Goal: Task Accomplishment & Management: Use online tool/utility

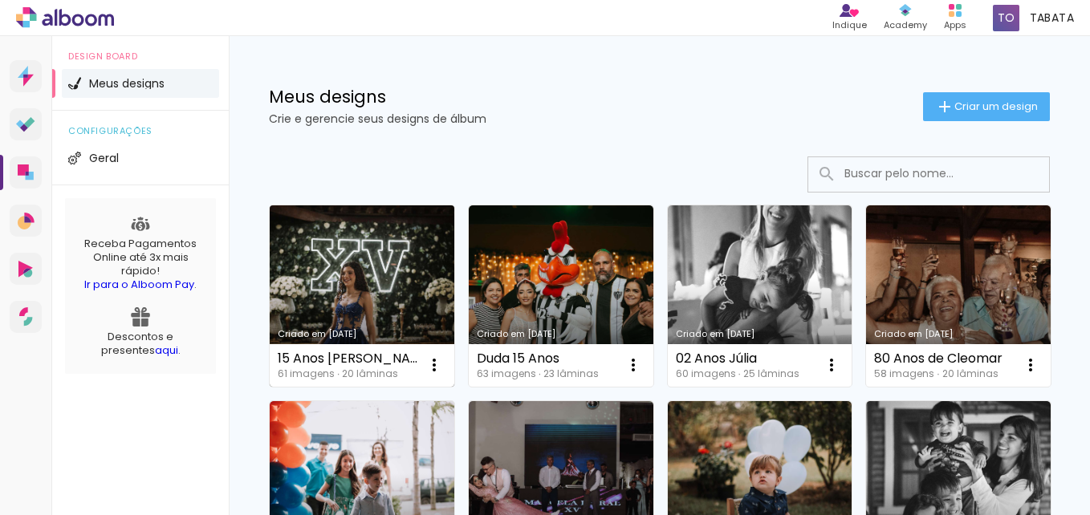
click at [380, 271] on link "Criado em [DATE]" at bounding box center [362, 295] width 185 height 181
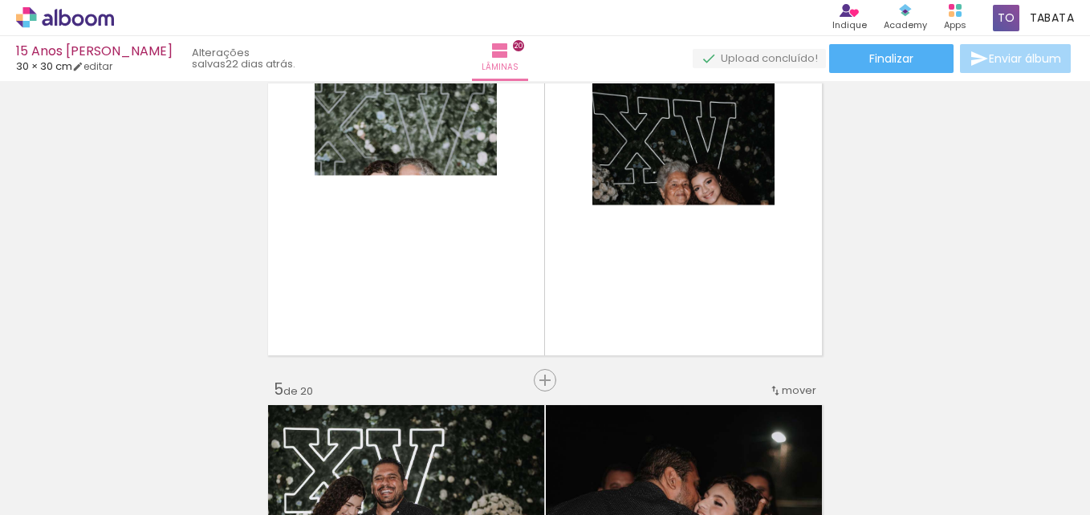
scroll to position [1043, 0]
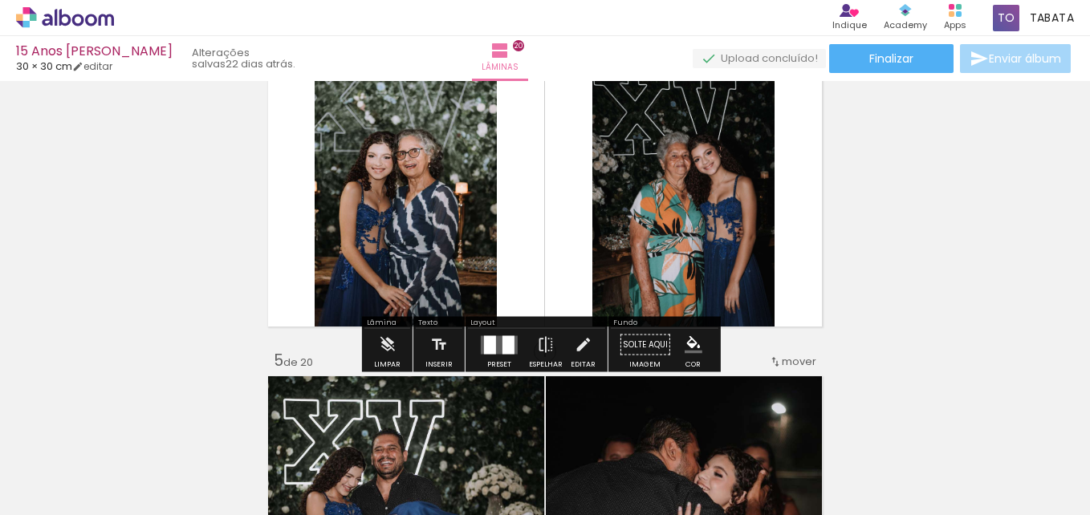
drag, startPoint x: 499, startPoint y: 345, endPoint x: 998, endPoint y: 305, distance: 500.8
click at [502, 348] on div at bounding box center [508, 344] width 12 height 18
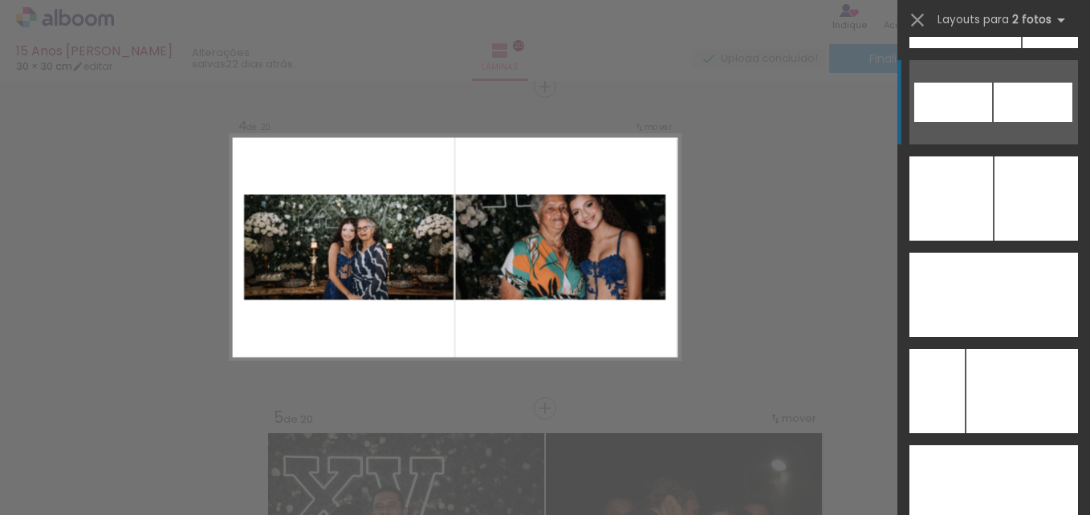
scroll to position [7336, 0]
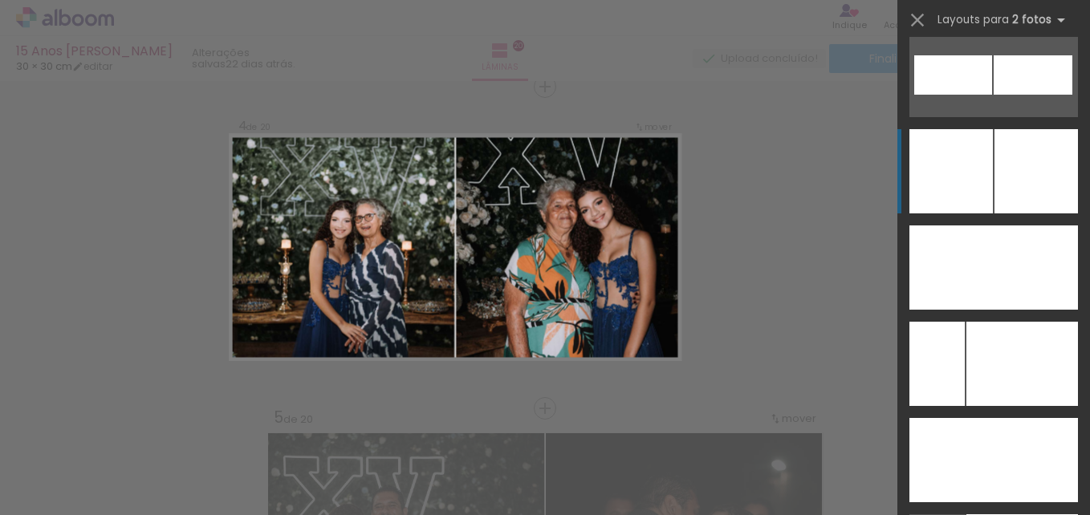
click at [1010, 177] on div at bounding box center [1035, 171] width 83 height 84
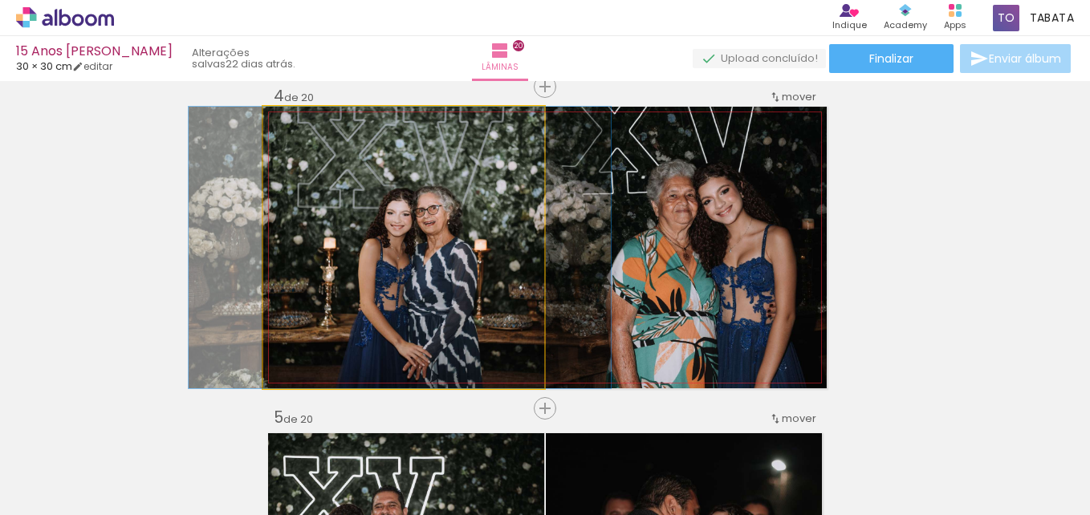
drag, startPoint x: 434, startPoint y: 294, endPoint x: 430, endPoint y: 268, distance: 26.0
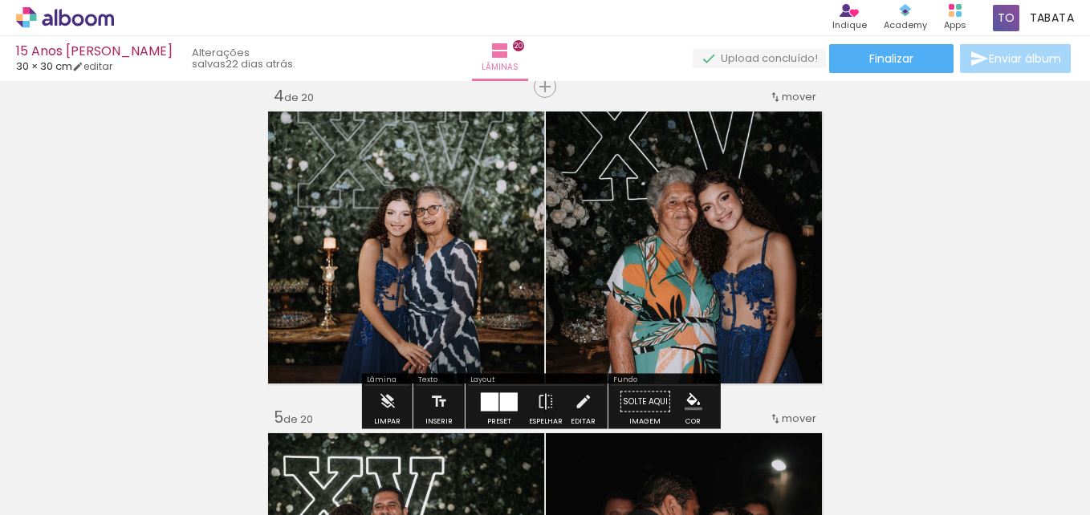
click at [486, 391] on div at bounding box center [499, 402] width 43 height 32
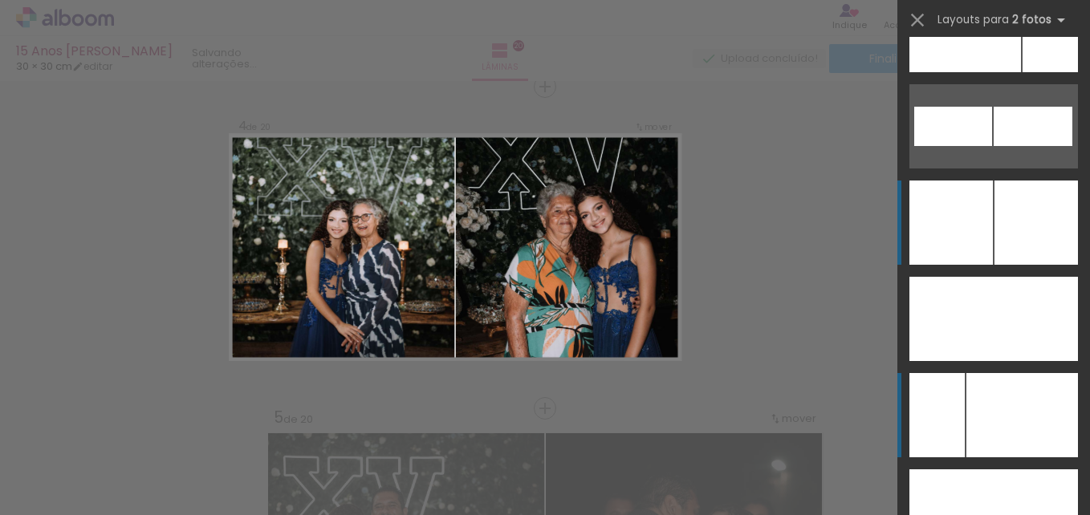
scroll to position [7175, 0]
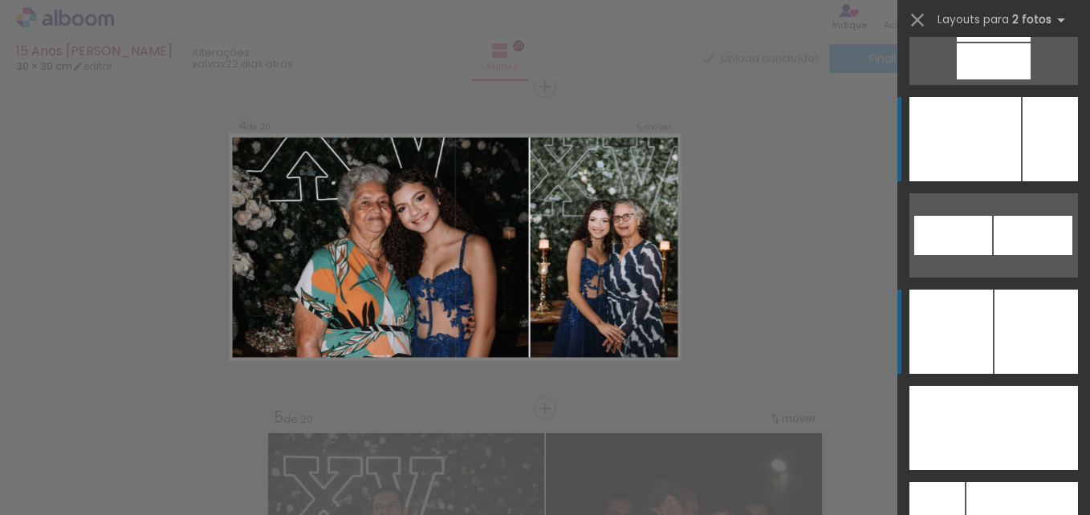
click at [999, 161] on div at bounding box center [965, 139] width 112 height 84
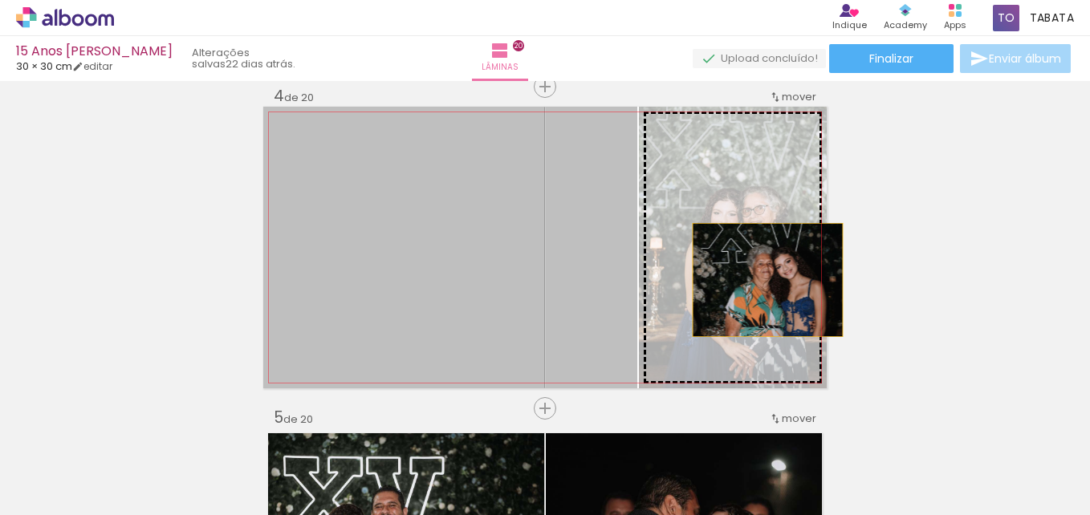
drag, startPoint x: 531, startPoint y: 243, endPoint x: 769, endPoint y: 281, distance: 240.5
click at [0, 0] on slot at bounding box center [0, 0] width 0 height 0
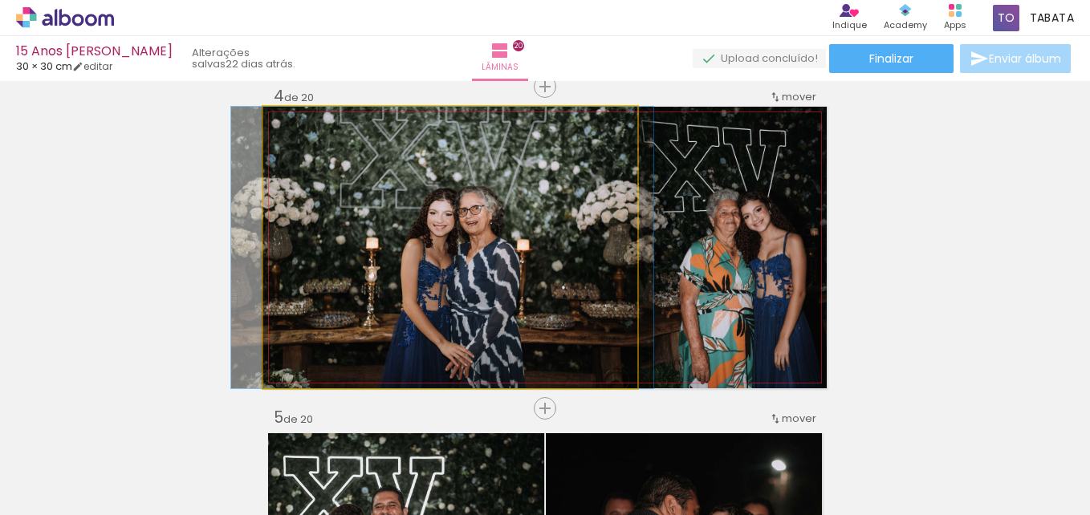
drag, startPoint x: 482, startPoint y: 250, endPoint x: 519, endPoint y: 231, distance: 41.6
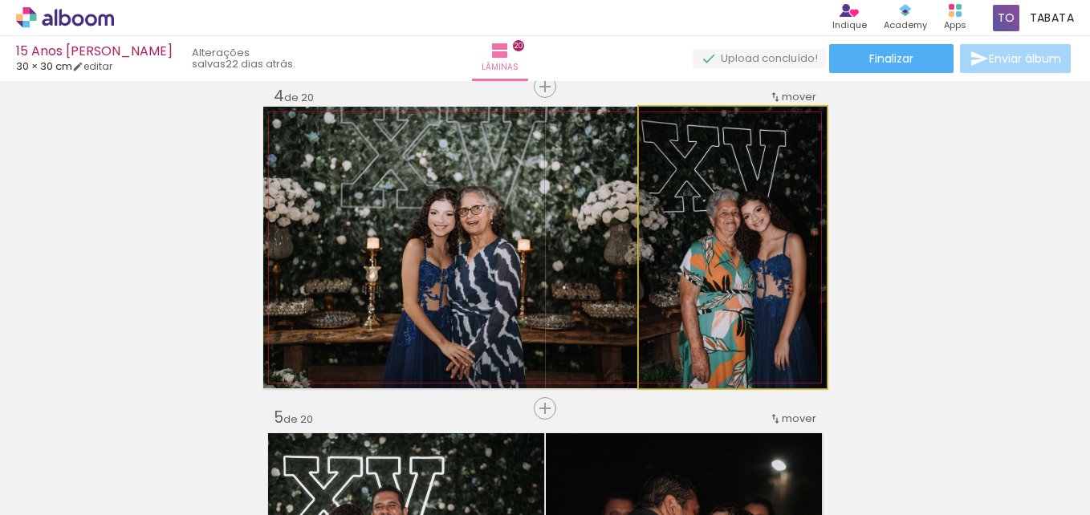
drag, startPoint x: 775, startPoint y: 294, endPoint x: 831, endPoint y: 299, distance: 57.3
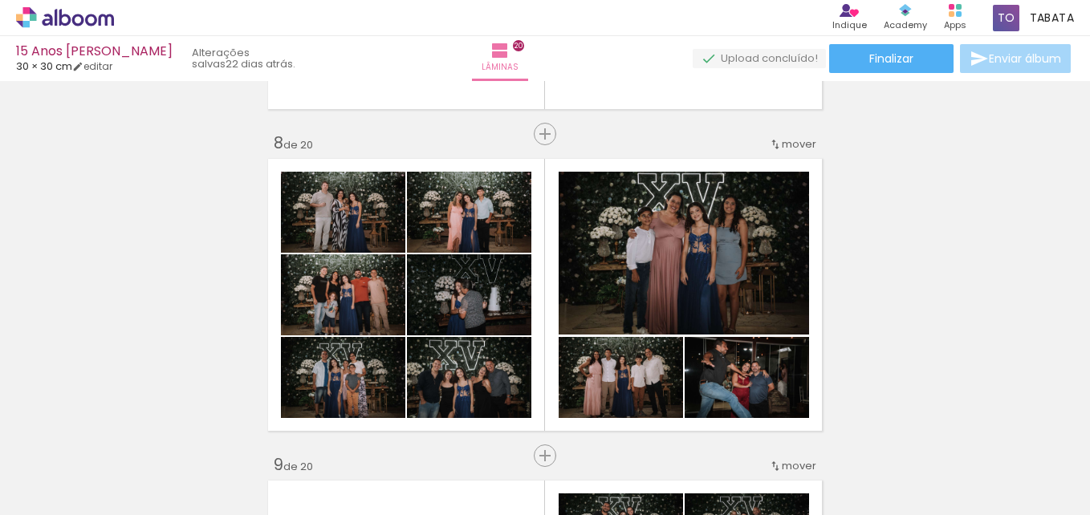
scroll to position [2271, 0]
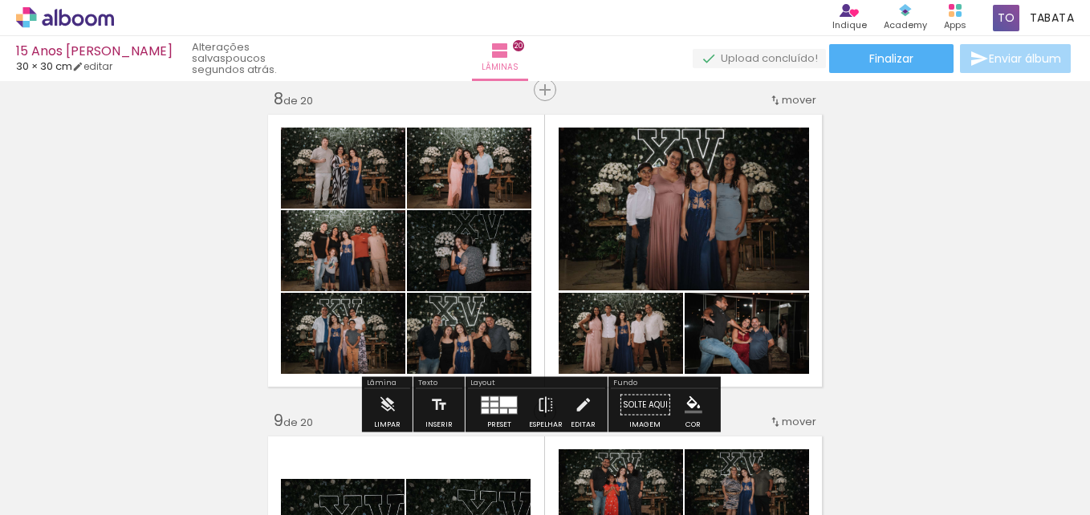
scroll to position [7175, 0]
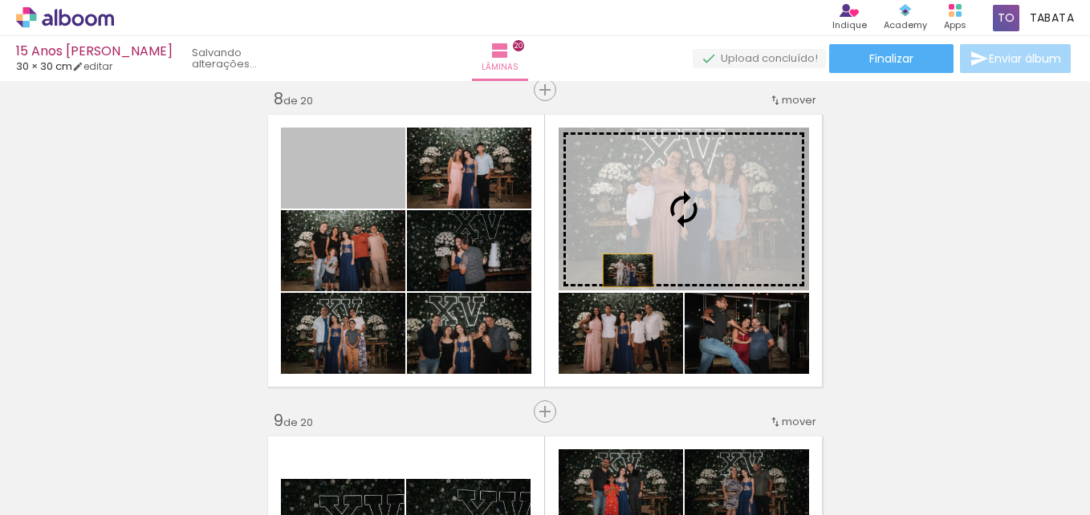
drag, startPoint x: 354, startPoint y: 176, endPoint x: 622, endPoint y: 270, distance: 284.3
click at [0, 0] on slot at bounding box center [0, 0] width 0 height 0
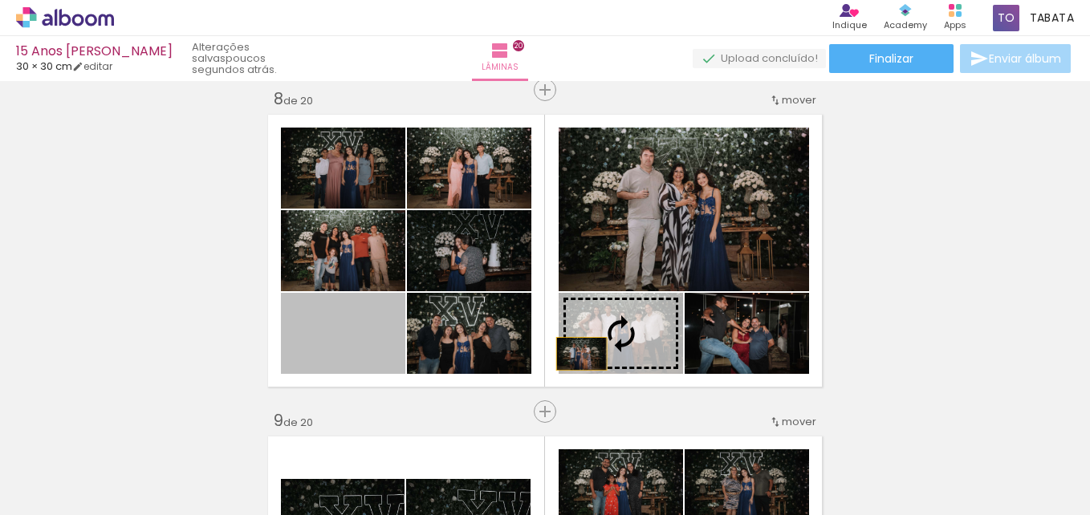
drag, startPoint x: 359, startPoint y: 340, endPoint x: 575, endPoint y: 354, distance: 217.1
click at [0, 0] on slot at bounding box center [0, 0] width 0 height 0
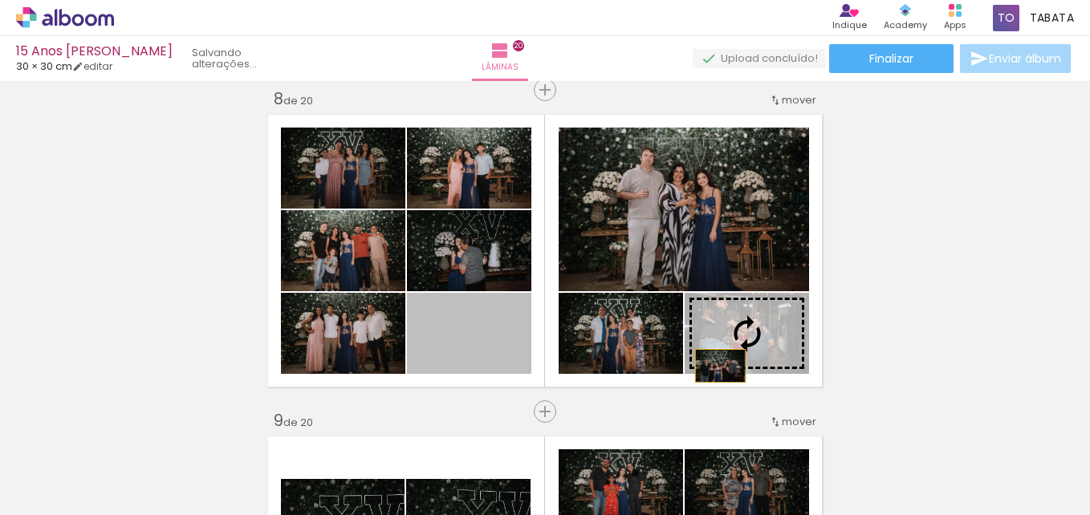
drag, startPoint x: 491, startPoint y: 332, endPoint x: 714, endPoint y: 366, distance: 225.7
click at [0, 0] on slot at bounding box center [0, 0] width 0 height 0
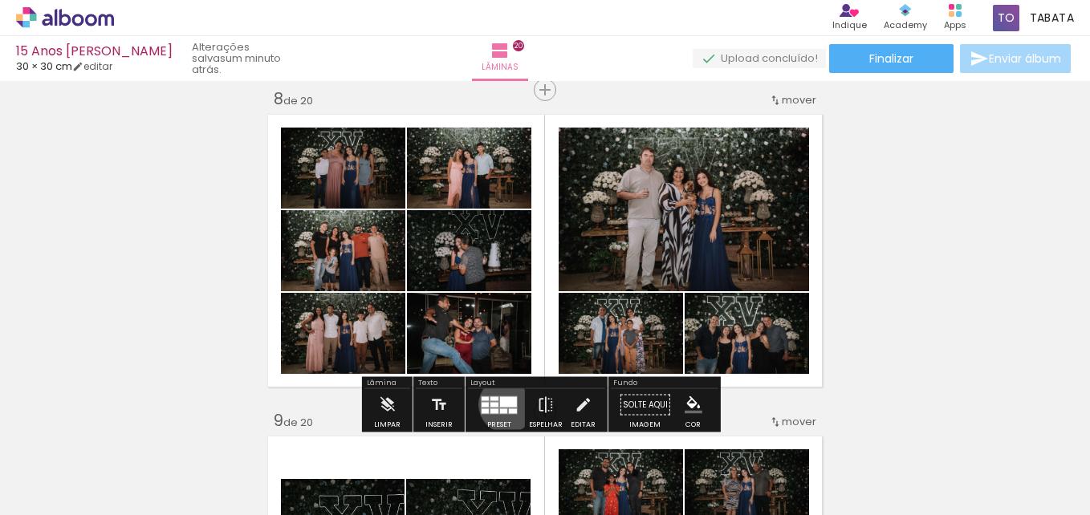
click at [503, 405] on div at bounding box center [508, 401] width 17 height 10
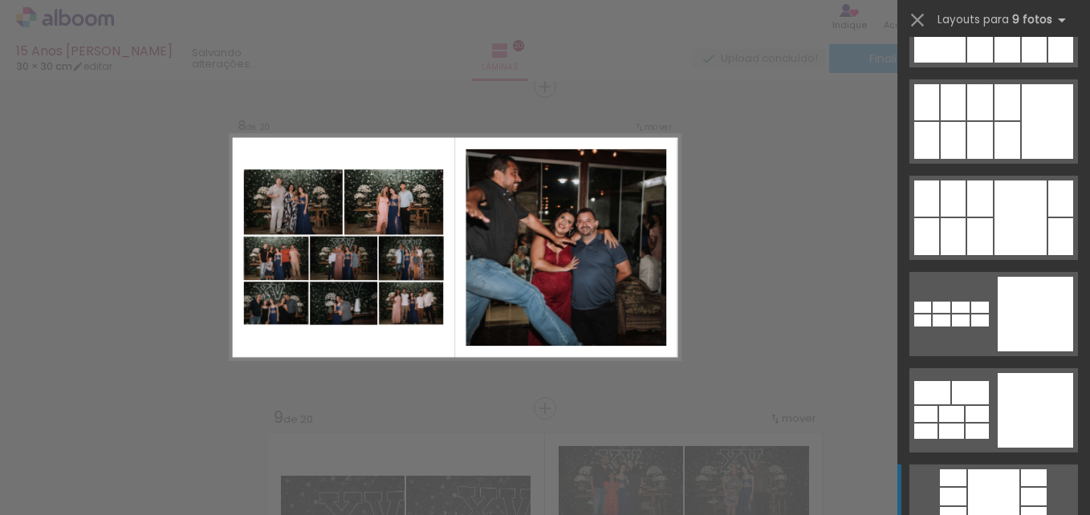
scroll to position [1300, 0]
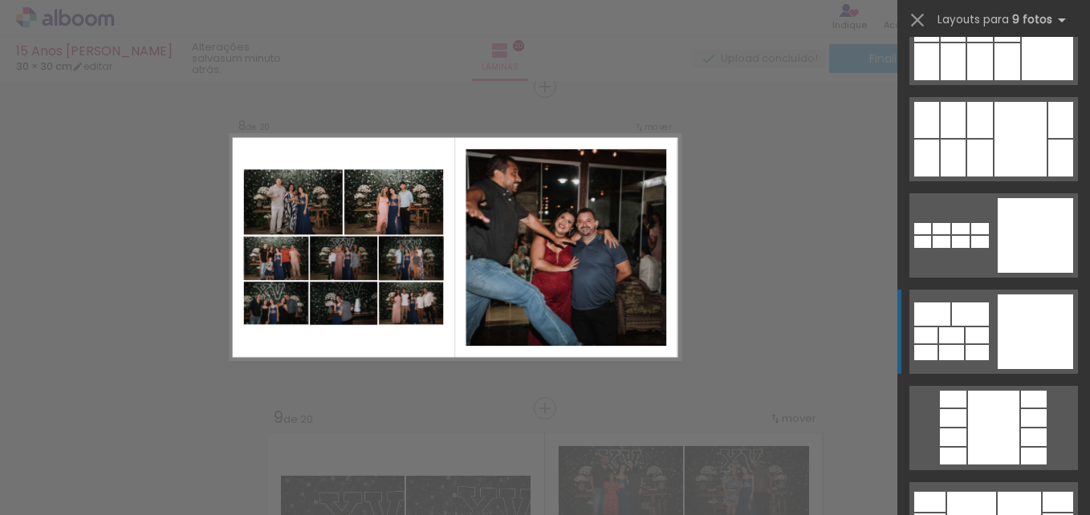
click at [1014, 338] on div at bounding box center [1035, 332] width 75 height 75
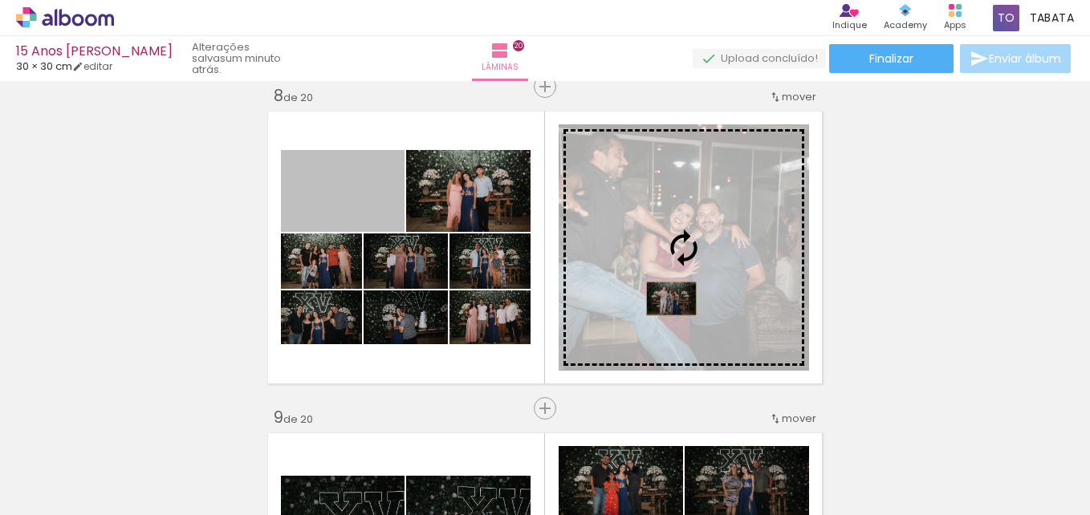
drag, startPoint x: 356, startPoint y: 209, endPoint x: 665, endPoint y: 298, distance: 322.1
click at [0, 0] on slot at bounding box center [0, 0] width 0 height 0
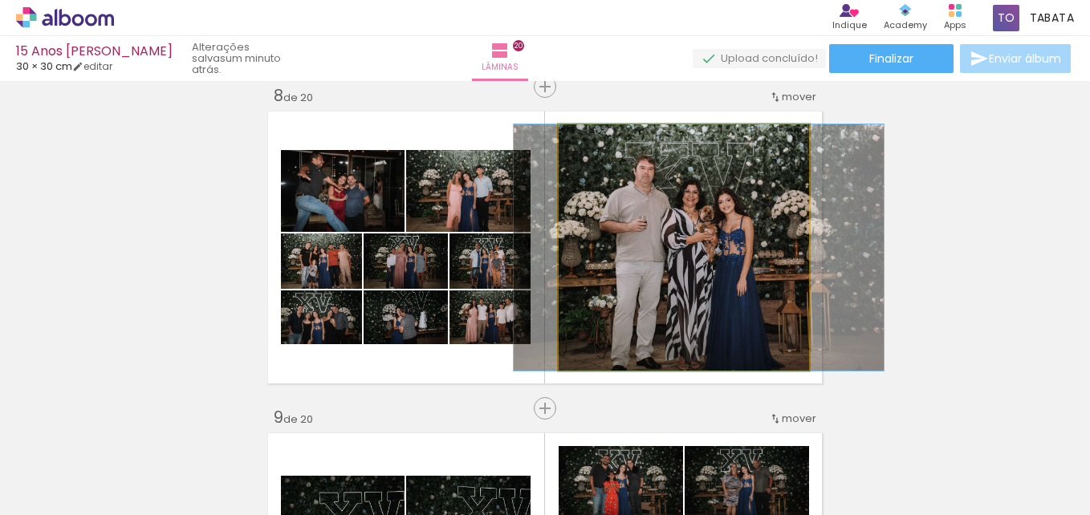
drag, startPoint x: 714, startPoint y: 290, endPoint x: 729, endPoint y: 287, distance: 15.4
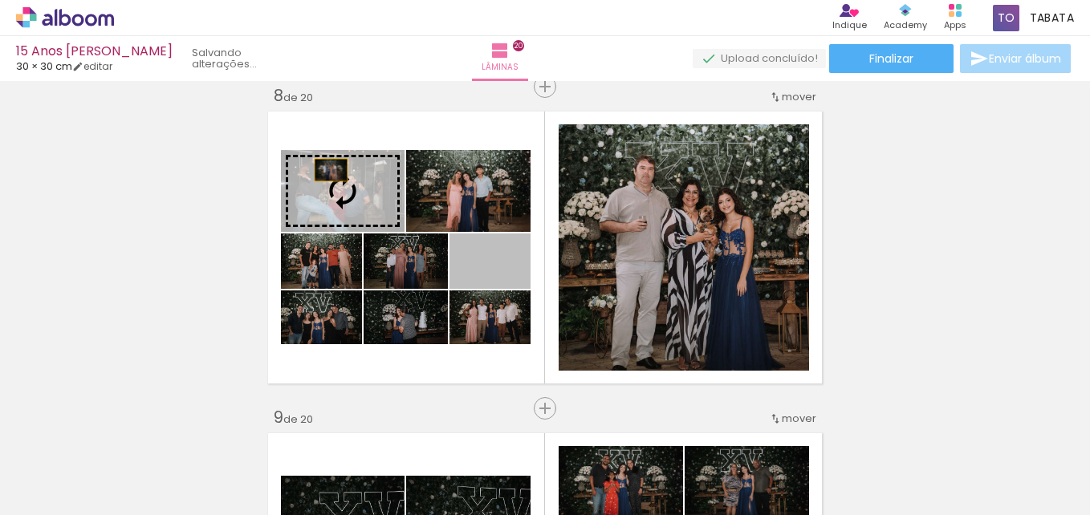
drag, startPoint x: 524, startPoint y: 275, endPoint x: 325, endPoint y: 170, distance: 225.1
click at [0, 0] on slot at bounding box center [0, 0] width 0 height 0
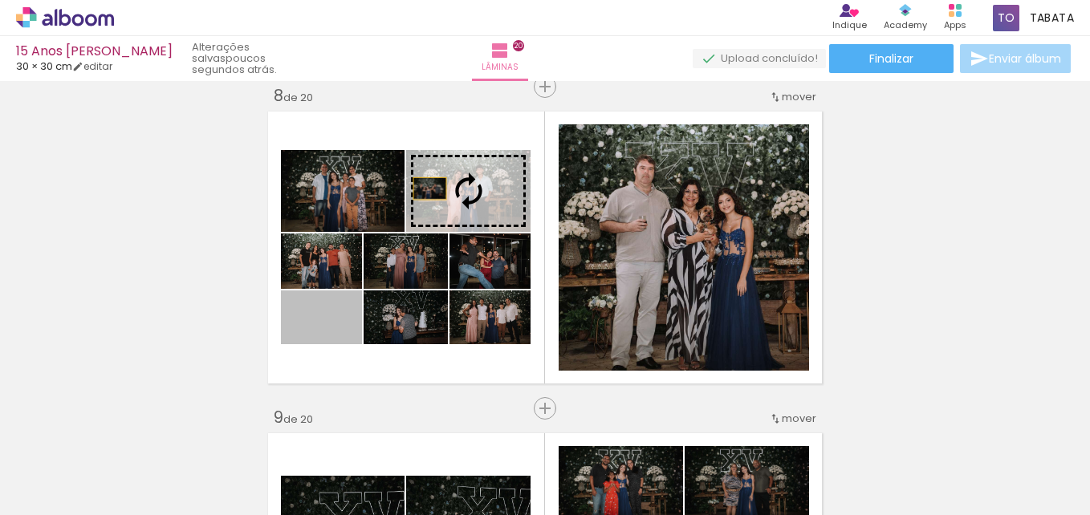
drag, startPoint x: 280, startPoint y: 291, endPoint x: 424, endPoint y: 189, distance: 176.6
click at [0, 0] on slot at bounding box center [0, 0] width 0 height 0
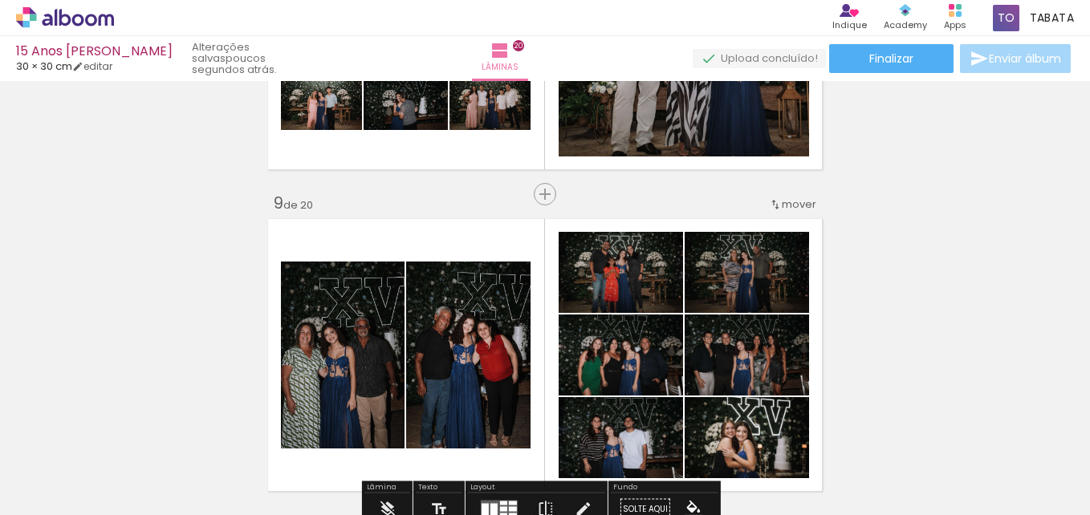
scroll to position [2595, 0]
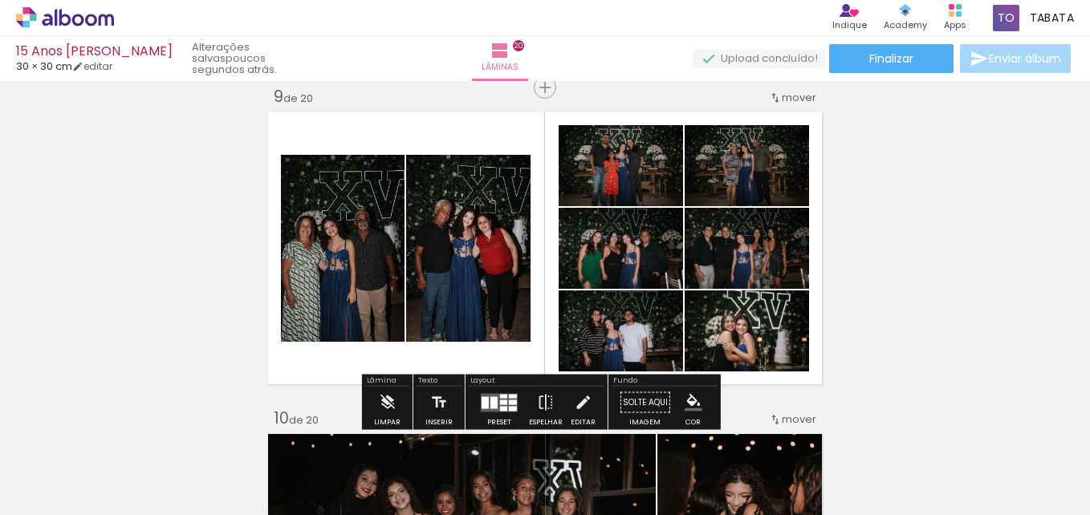
click at [501, 405] on quentale-layouter at bounding box center [499, 402] width 37 height 18
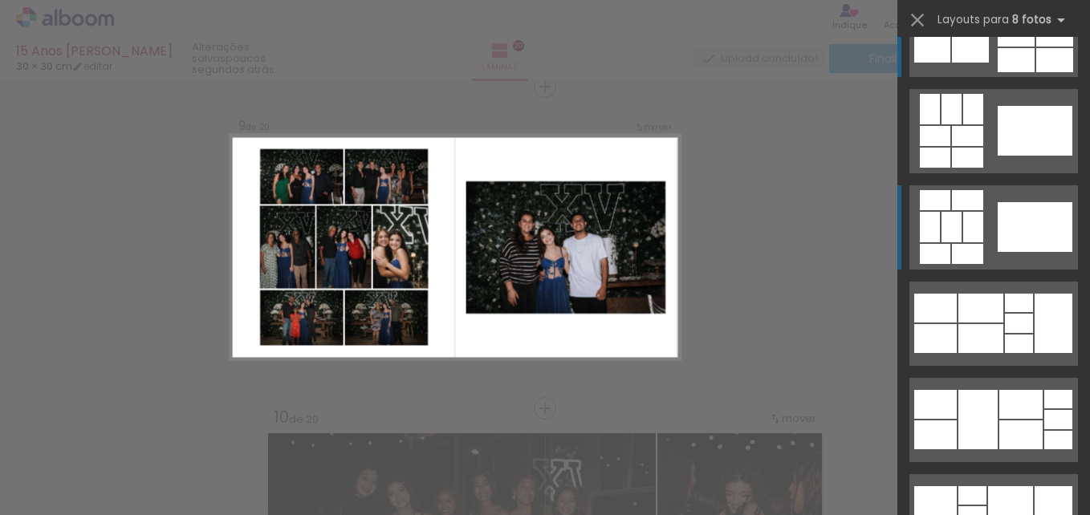
scroll to position [177, 0]
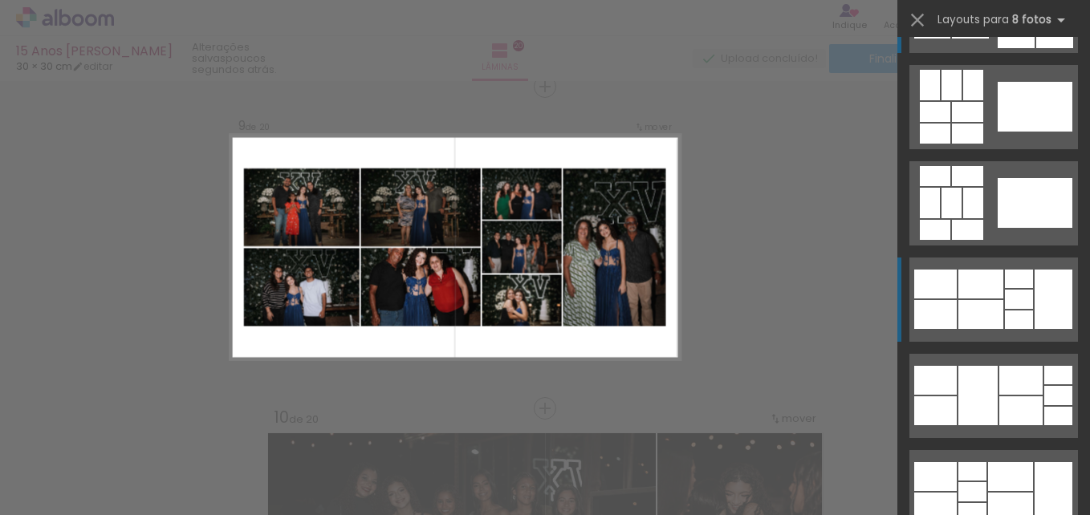
click at [964, 291] on div at bounding box center [980, 284] width 45 height 29
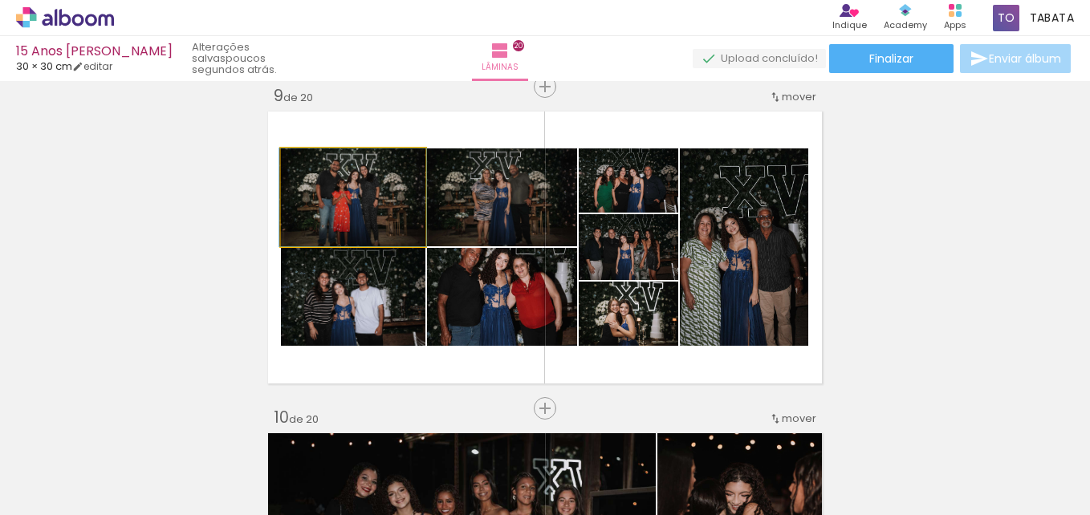
click at [356, 213] on quentale-photo at bounding box center [353, 197] width 144 height 98
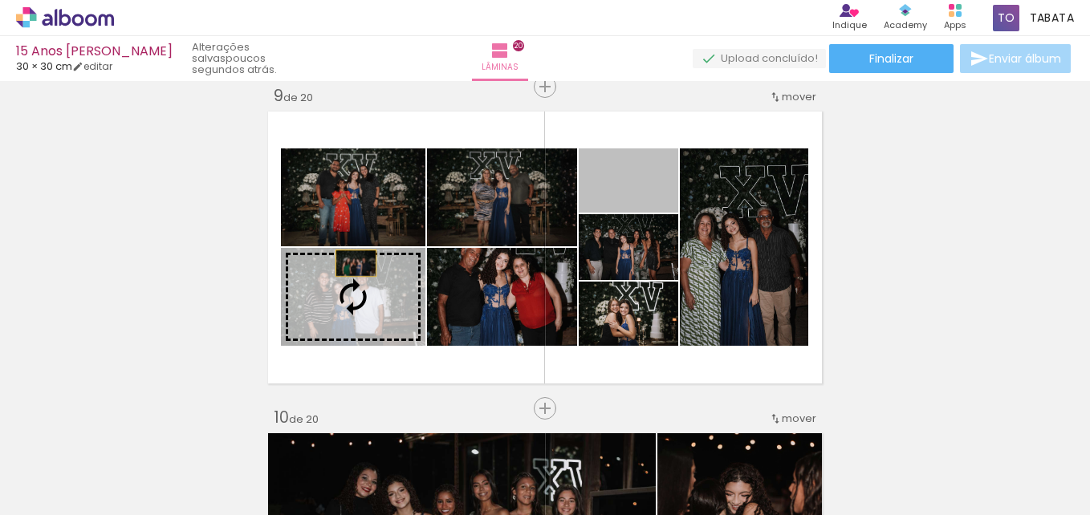
drag, startPoint x: 654, startPoint y: 213, endPoint x: 519, endPoint y: 305, distance: 162.9
click at [0, 0] on slot at bounding box center [0, 0] width 0 height 0
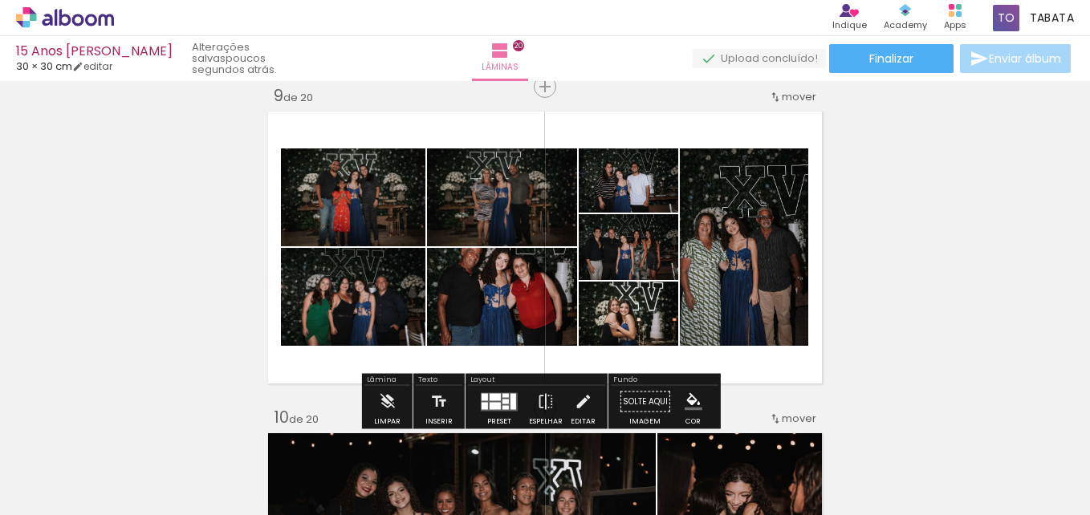
scroll to position [177, 0]
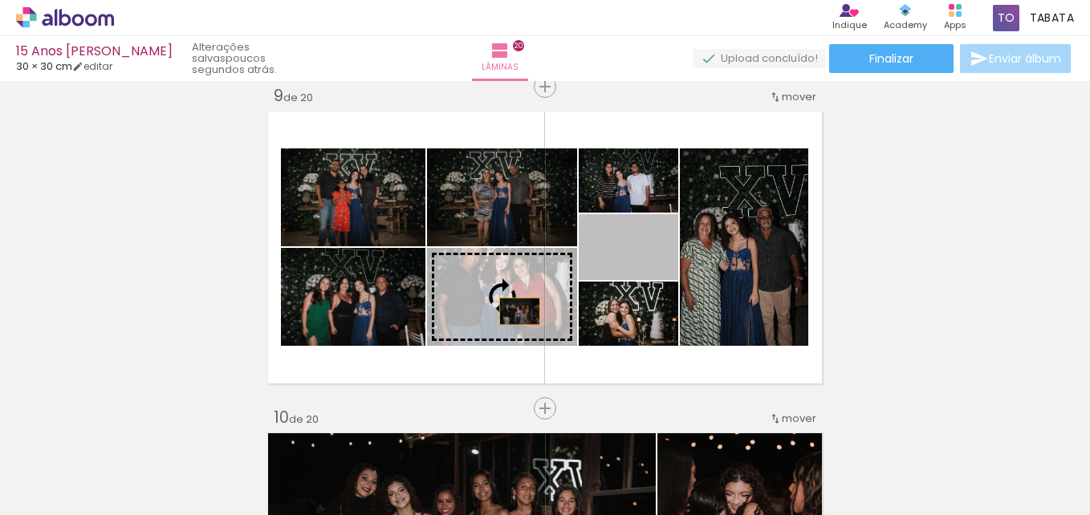
drag, startPoint x: 652, startPoint y: 258, endPoint x: 515, endPoint y: 314, distance: 147.3
click at [0, 0] on slot at bounding box center [0, 0] width 0 height 0
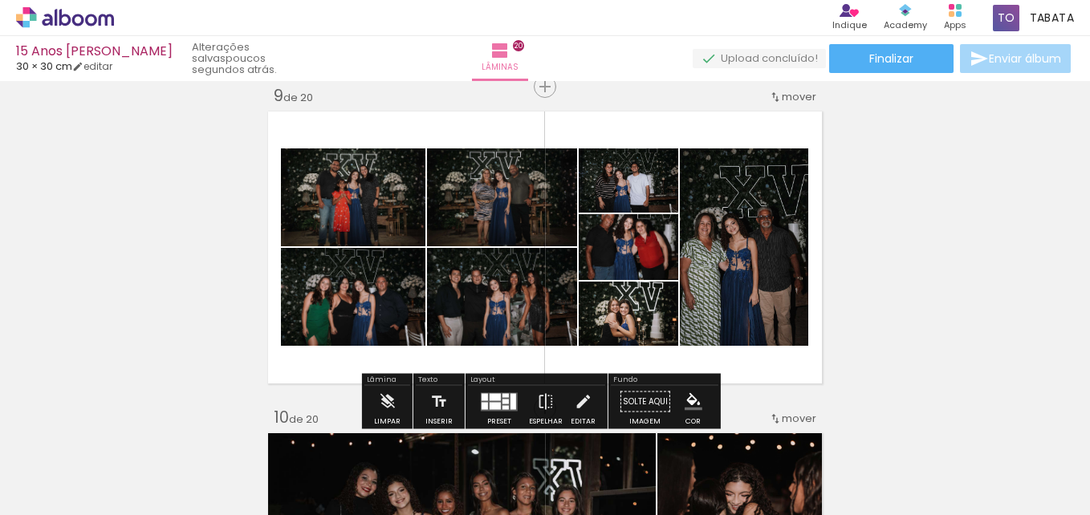
click at [505, 403] on div at bounding box center [505, 401] width 6 height 5
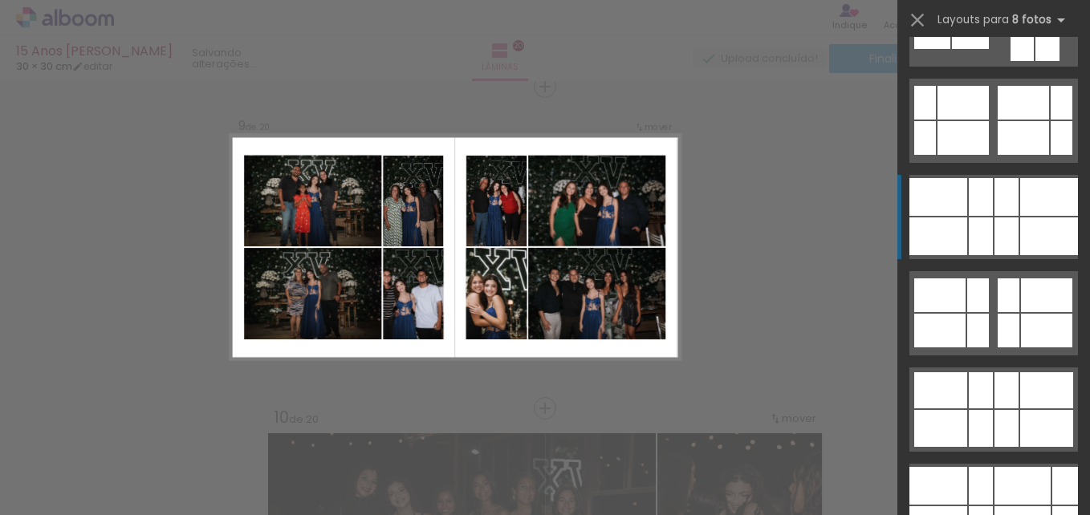
scroll to position [1027, 0]
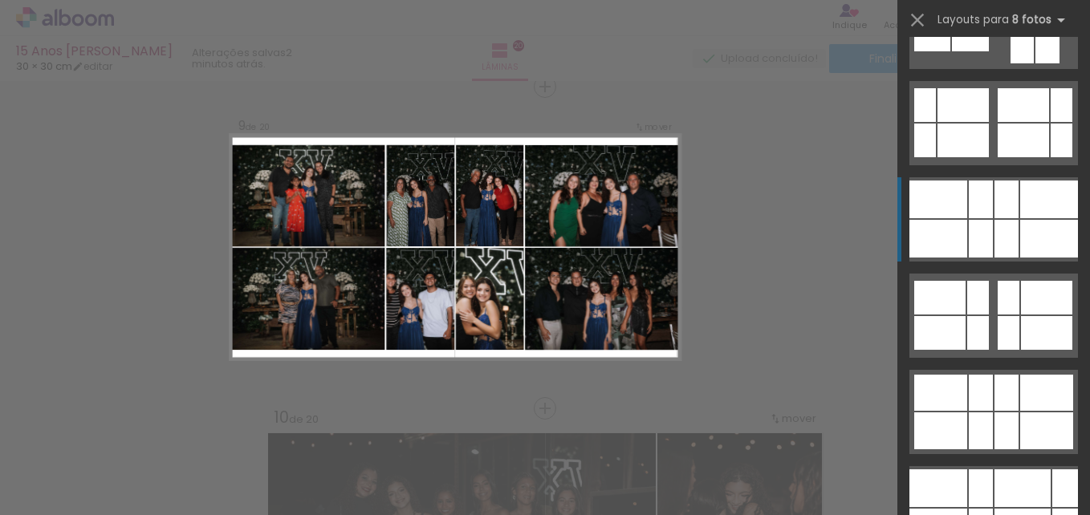
click at [1010, 242] on div at bounding box center [1006, 239] width 24 height 38
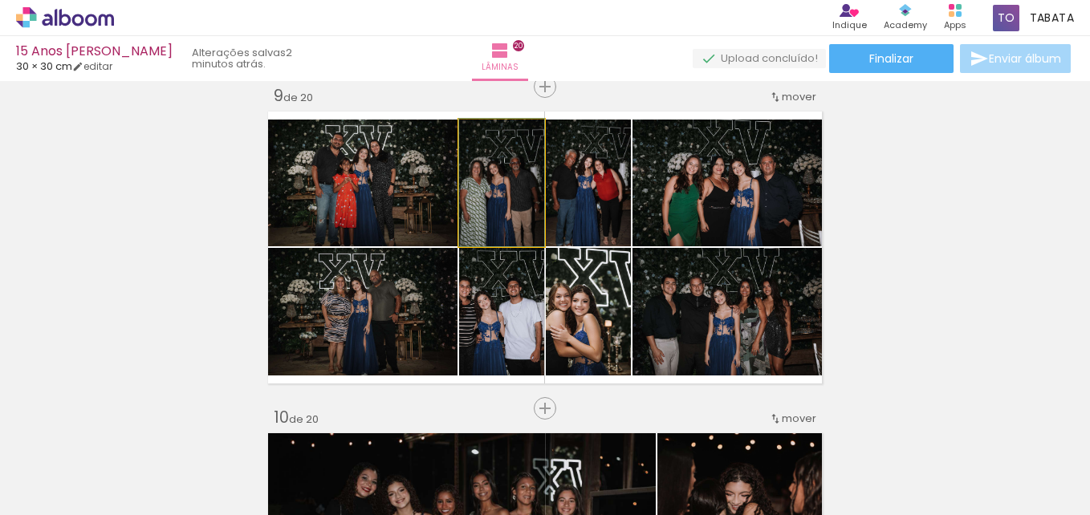
drag, startPoint x: 484, startPoint y: 199, endPoint x: 509, endPoint y: 192, distance: 25.9
drag, startPoint x: 588, startPoint y: 215, endPoint x: 586, endPoint y: 266, distance: 51.4
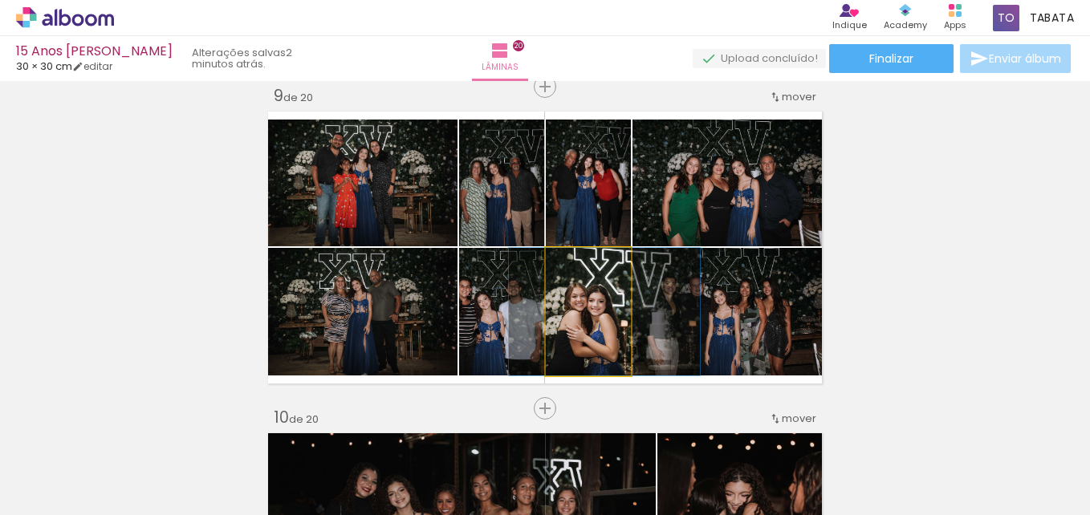
drag, startPoint x: 554, startPoint y: 310, endPoint x: 570, endPoint y: 315, distance: 17.0
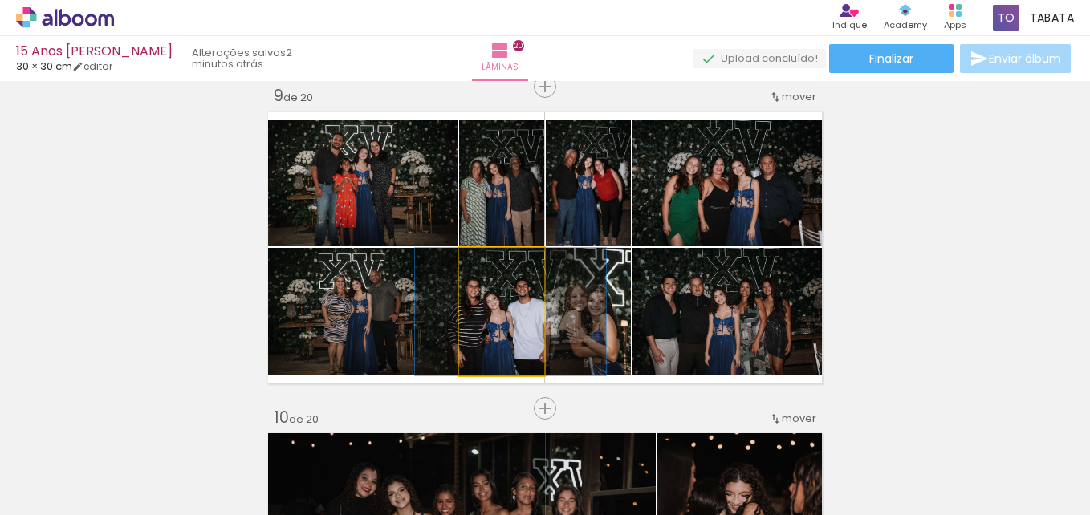
drag, startPoint x: 494, startPoint y: 330, endPoint x: 502, endPoint y: 332, distance: 9.2
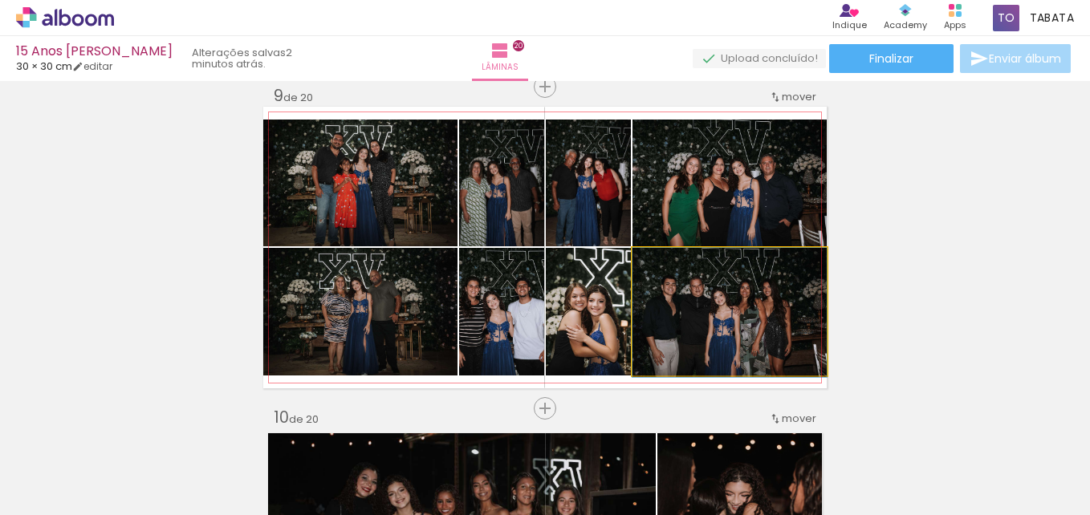
drag, startPoint x: 778, startPoint y: 350, endPoint x: 799, endPoint y: 351, distance: 21.7
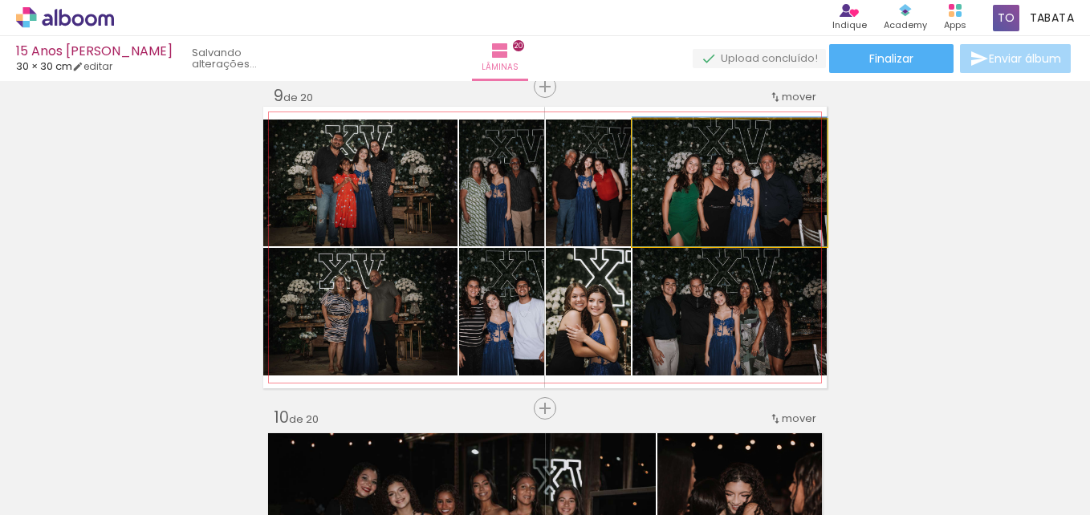
drag, startPoint x: 766, startPoint y: 189, endPoint x: 742, endPoint y: 179, distance: 25.9
drag, startPoint x: 767, startPoint y: 193, endPoint x: 857, endPoint y: 236, distance: 99.8
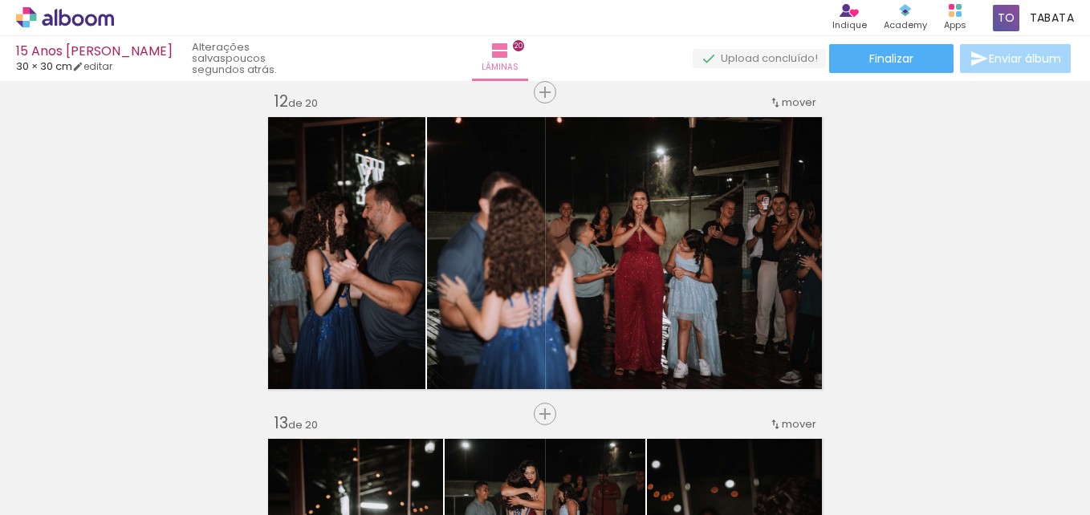
scroll to position [3598, 0]
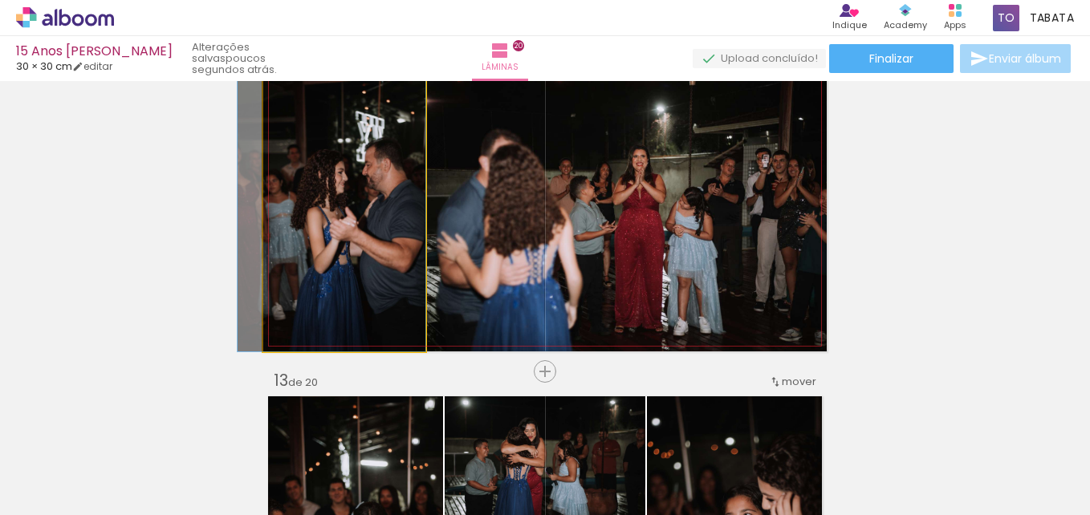
click at [376, 258] on quentale-photo at bounding box center [344, 211] width 162 height 282
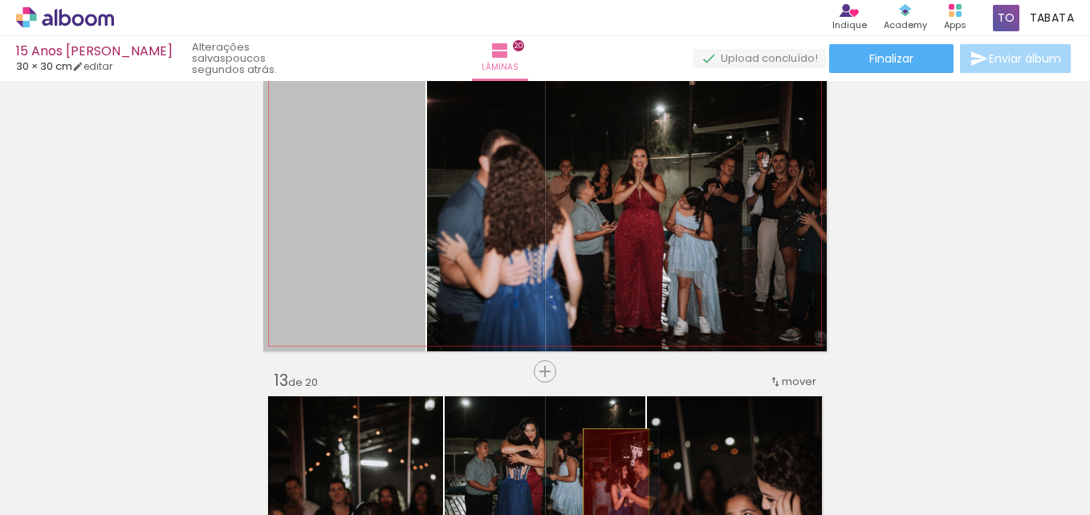
drag, startPoint x: 365, startPoint y: 254, endPoint x: 610, endPoint y: 486, distance: 337.2
click at [610, 486] on quentale-workspace at bounding box center [545, 257] width 1090 height 515
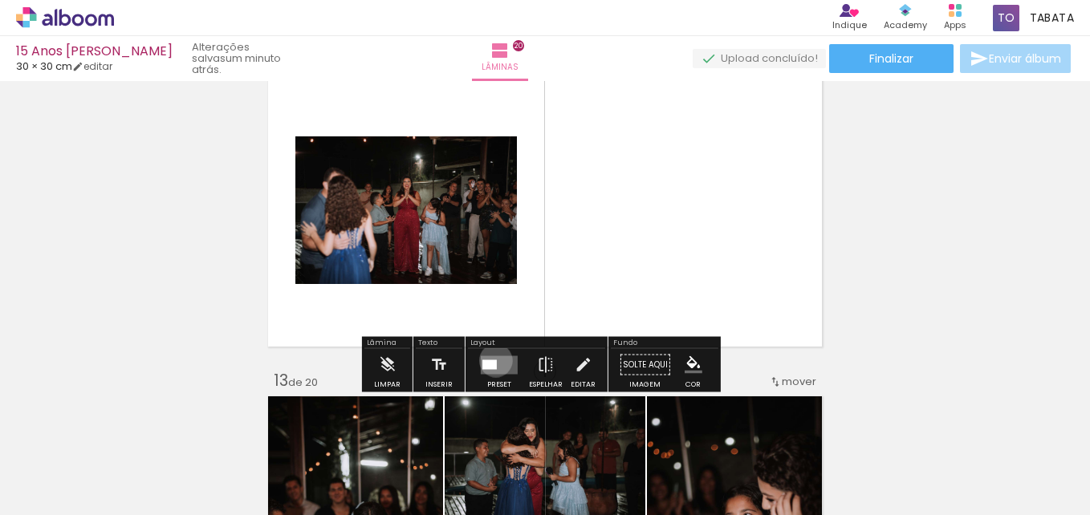
click at [492, 361] on div at bounding box center [489, 365] width 14 height 10
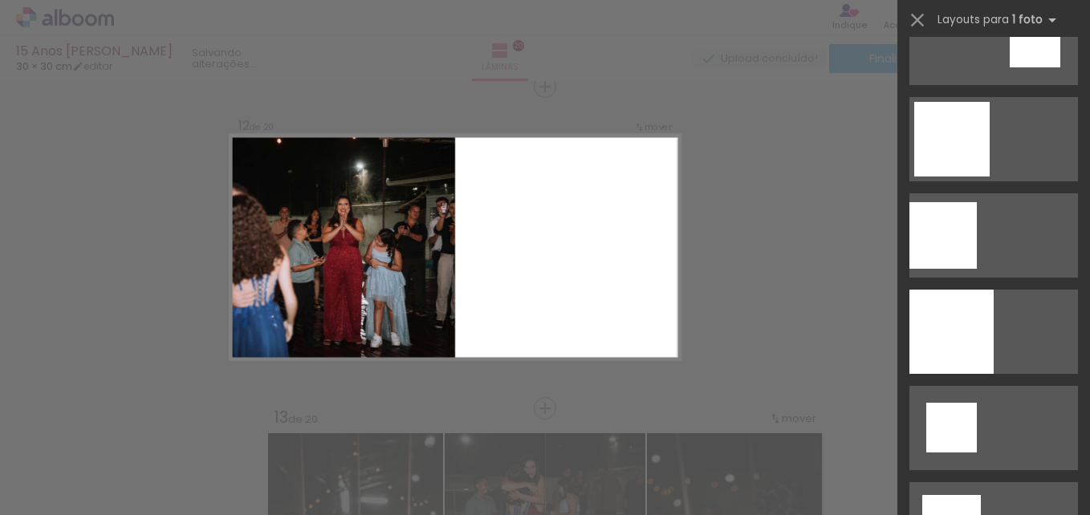
scroll to position [2087, 0]
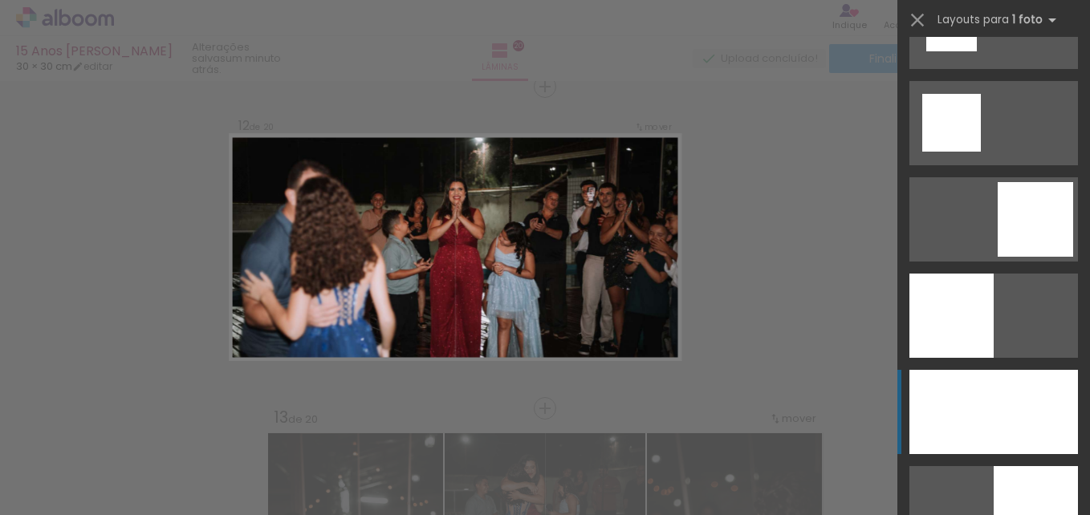
click at [1050, 405] on div at bounding box center [993, 412] width 169 height 84
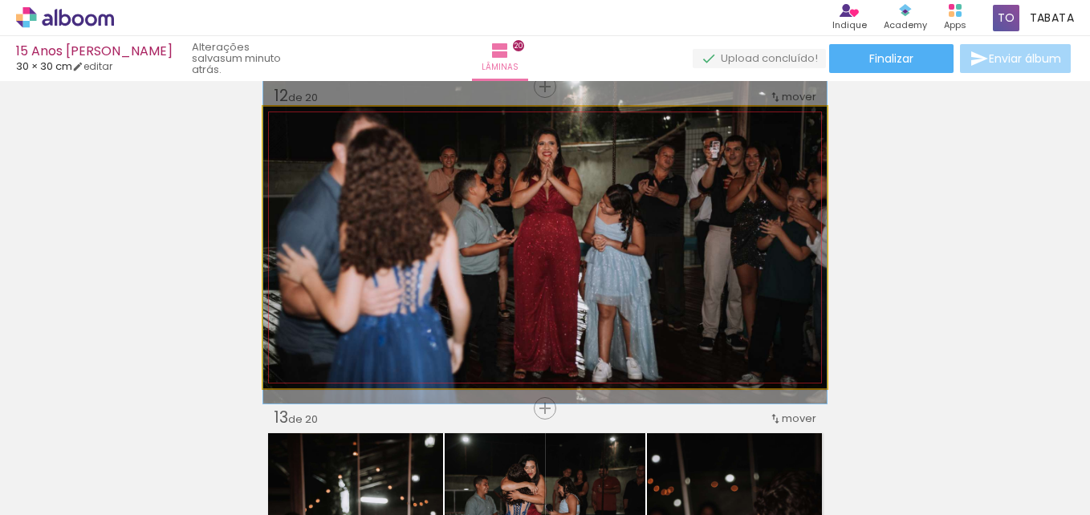
drag, startPoint x: 651, startPoint y: 291, endPoint x: 653, endPoint y: 259, distance: 32.2
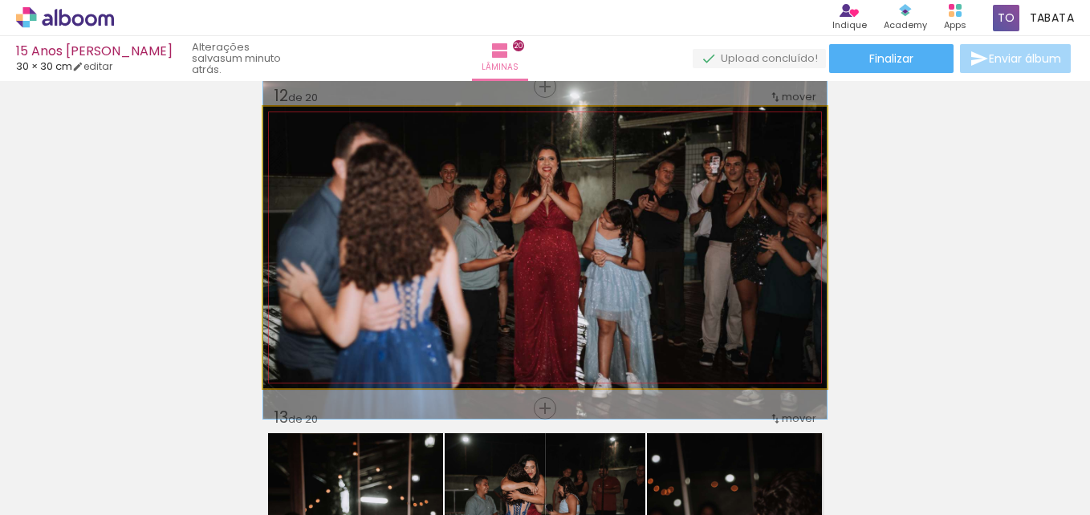
drag, startPoint x: 734, startPoint y: 265, endPoint x: 807, endPoint y: 280, distance: 74.6
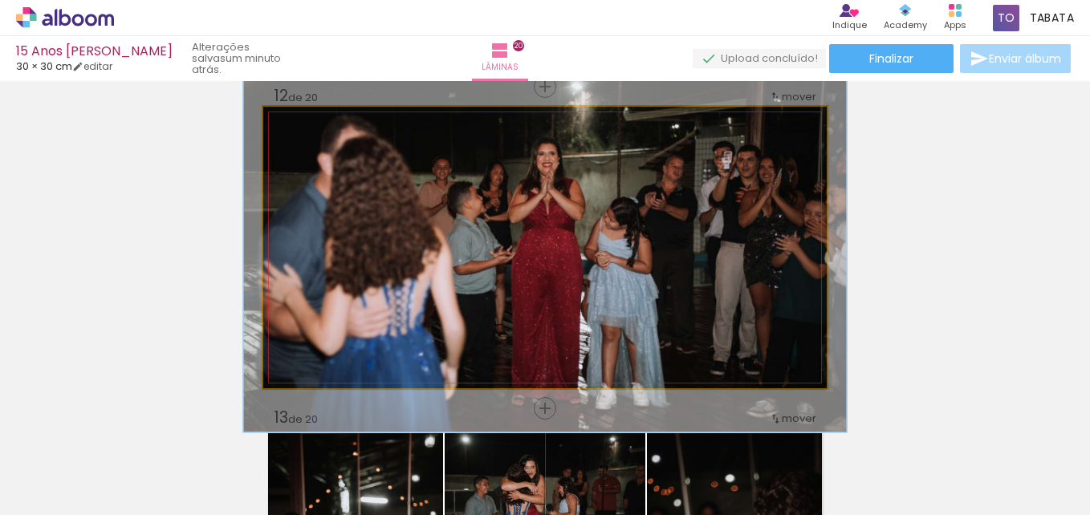
type paper-slider "107"
click at [303, 124] on div at bounding box center [305, 123] width 14 height 14
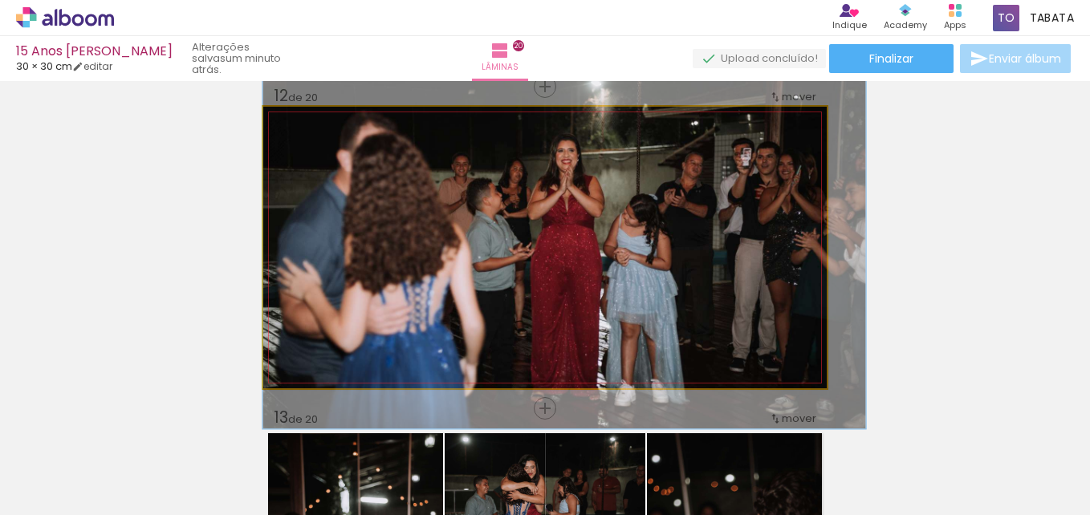
drag, startPoint x: 598, startPoint y: 300, endPoint x: 683, endPoint y: 297, distance: 85.1
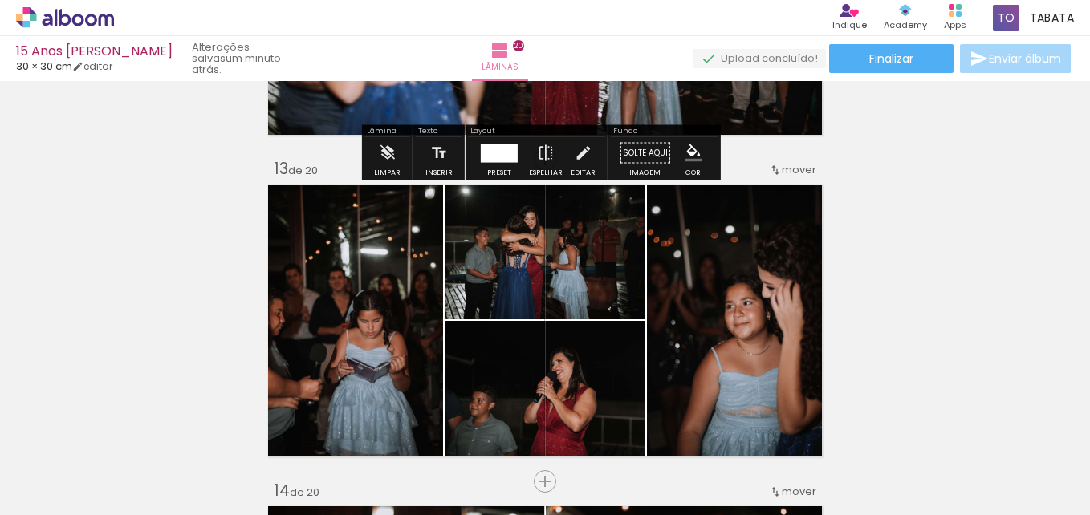
scroll to position [3561, 0]
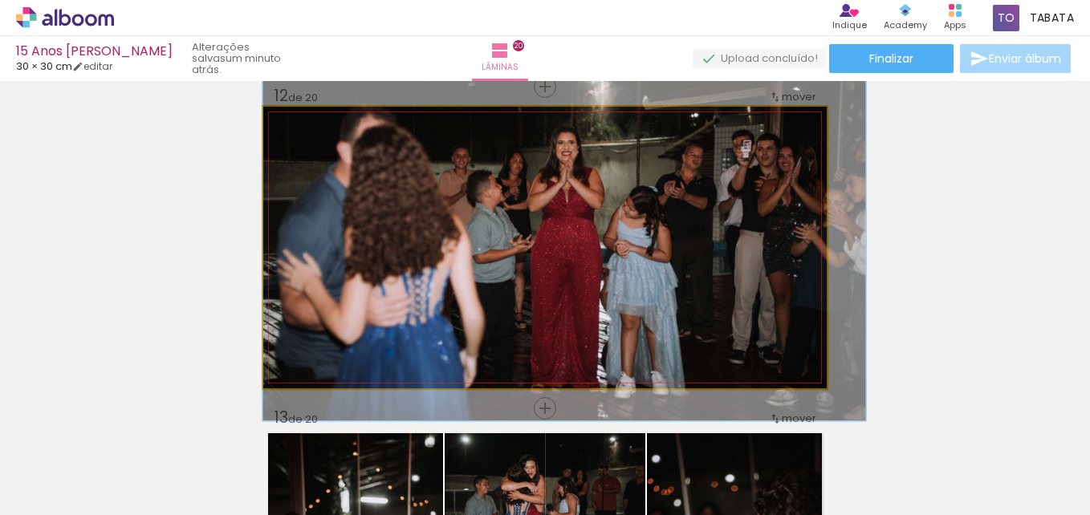
drag, startPoint x: 779, startPoint y: 271, endPoint x: 795, endPoint y: 263, distance: 17.2
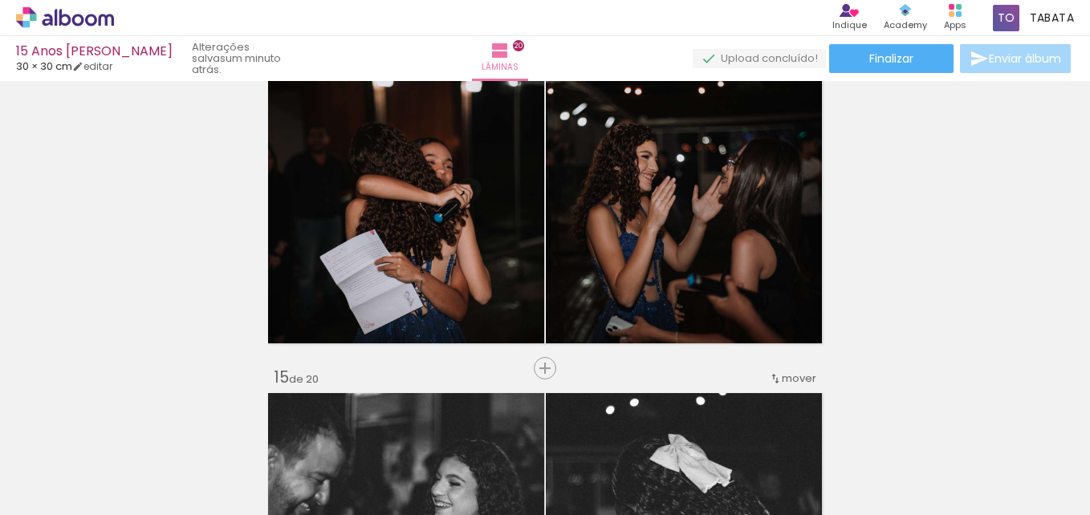
scroll to position [4283, 0]
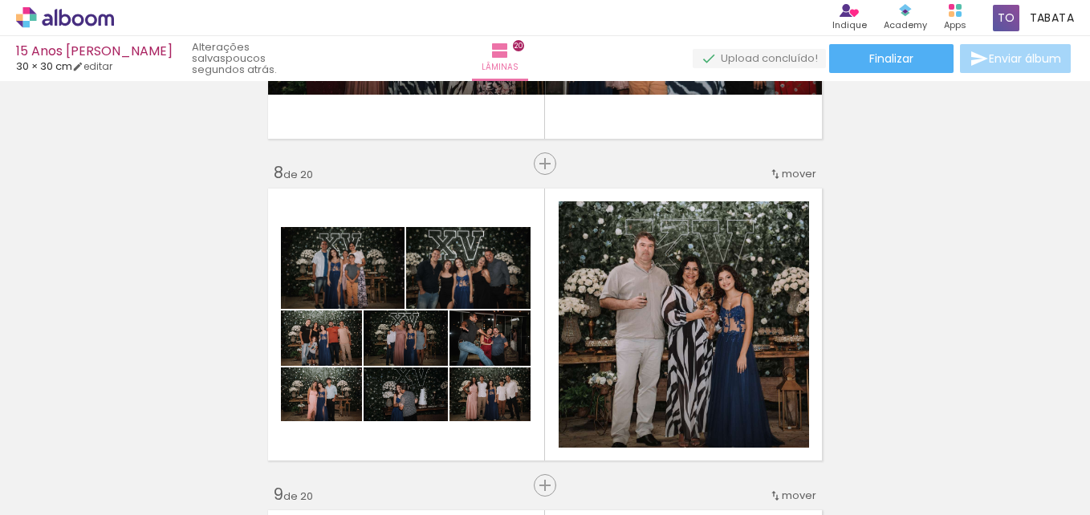
scroll to position [2277, 0]
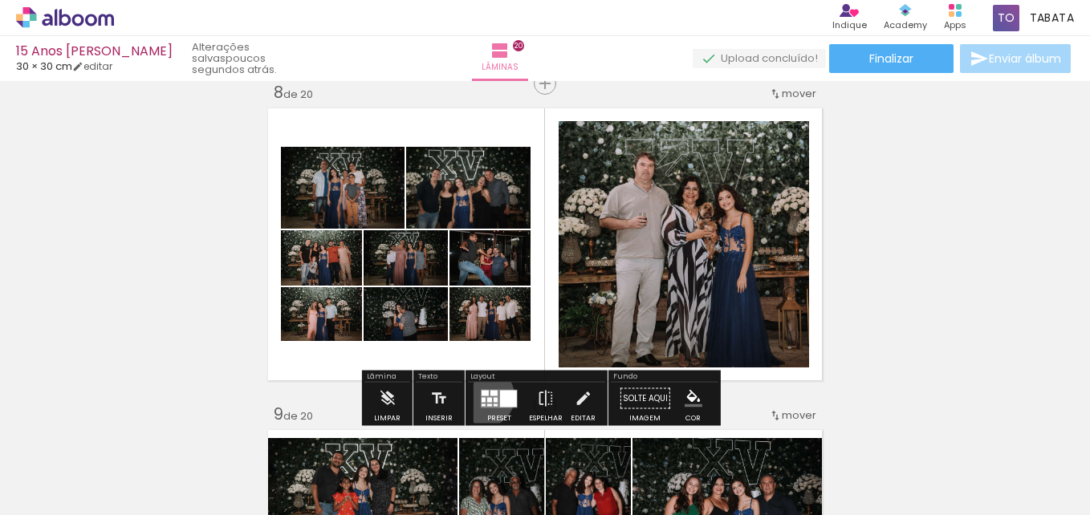
click at [481, 396] on quentale-layouter at bounding box center [499, 398] width 37 height 18
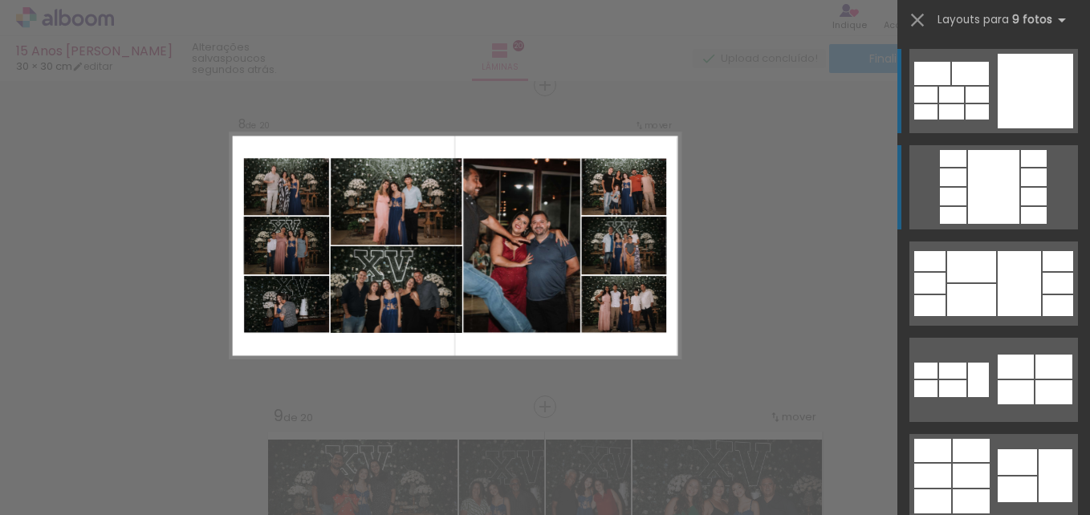
scroll to position [2274, 0]
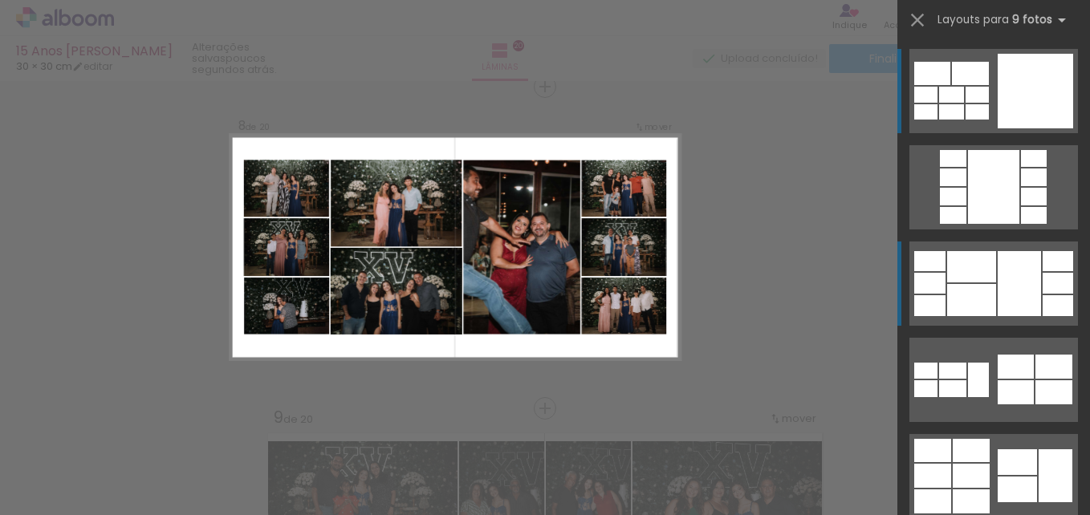
click at [1031, 293] on div at bounding box center [1019, 283] width 43 height 65
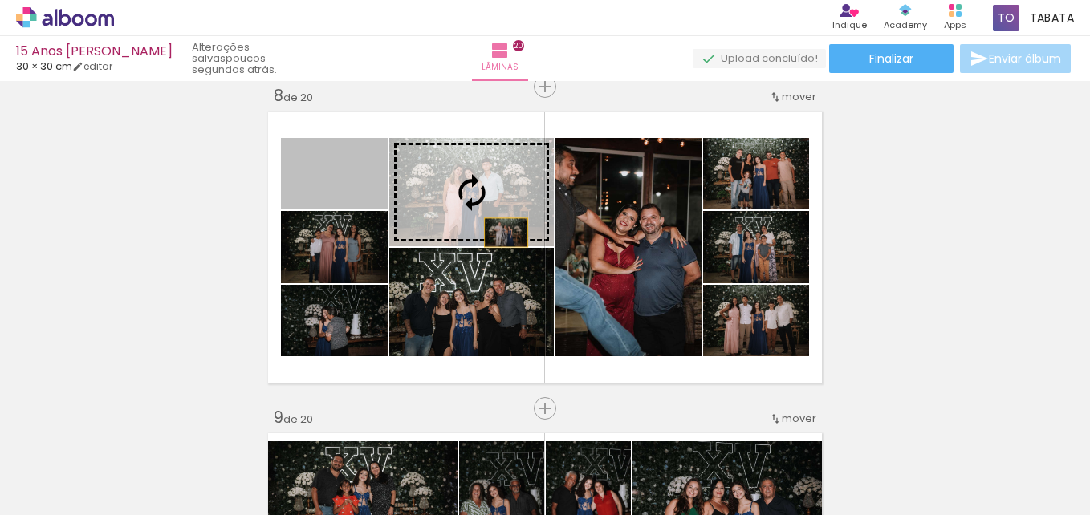
drag, startPoint x: 292, startPoint y: 206, endPoint x: 500, endPoint y: 233, distance: 209.6
click at [0, 0] on slot at bounding box center [0, 0] width 0 height 0
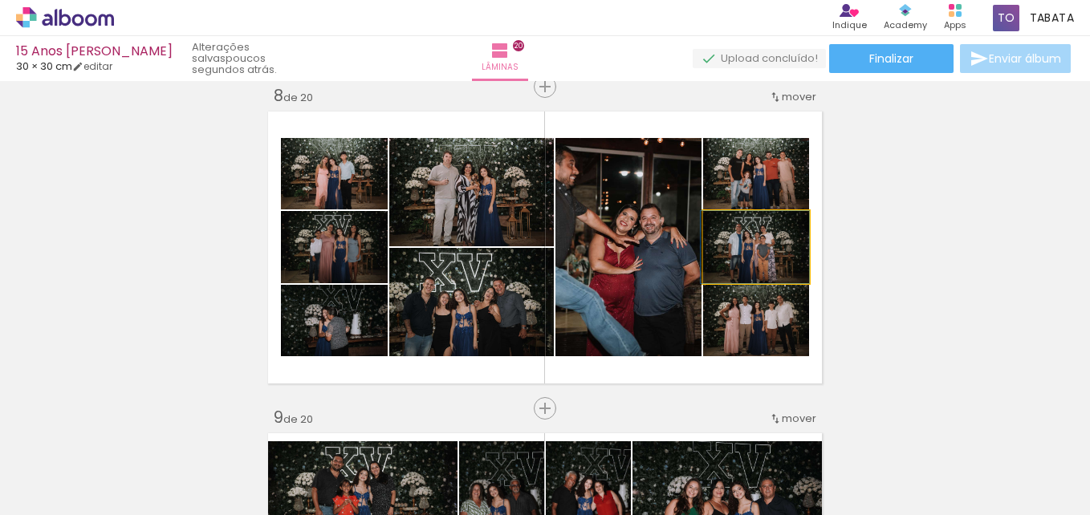
drag, startPoint x: 776, startPoint y: 262, endPoint x: 736, endPoint y: 257, distance: 40.4
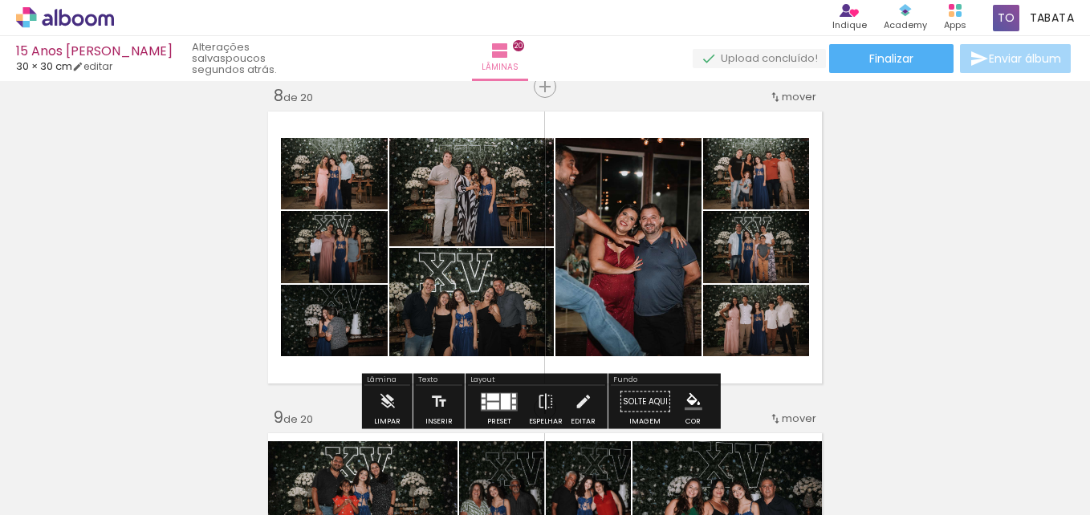
click at [504, 398] on div at bounding box center [506, 401] width 10 height 16
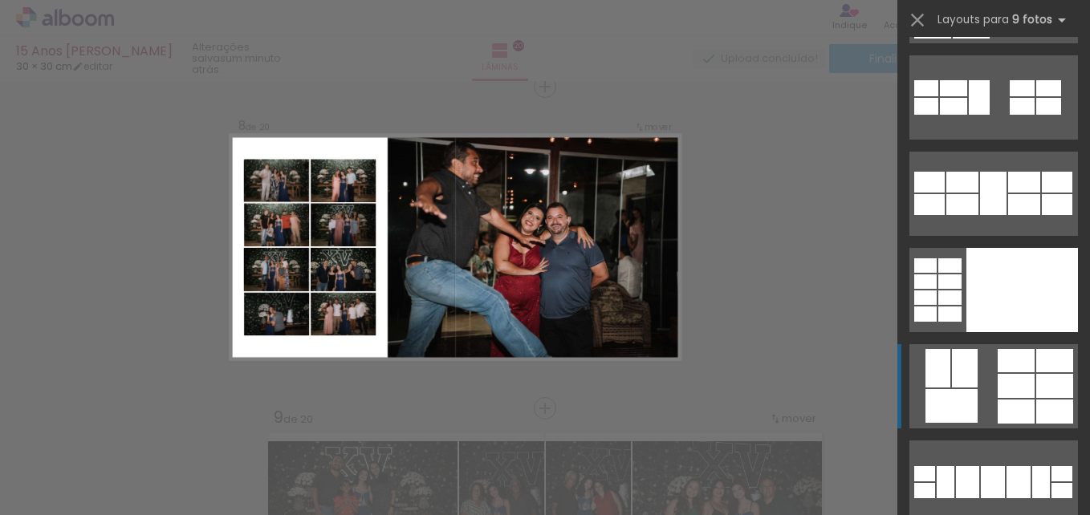
scroll to position [2135, 0]
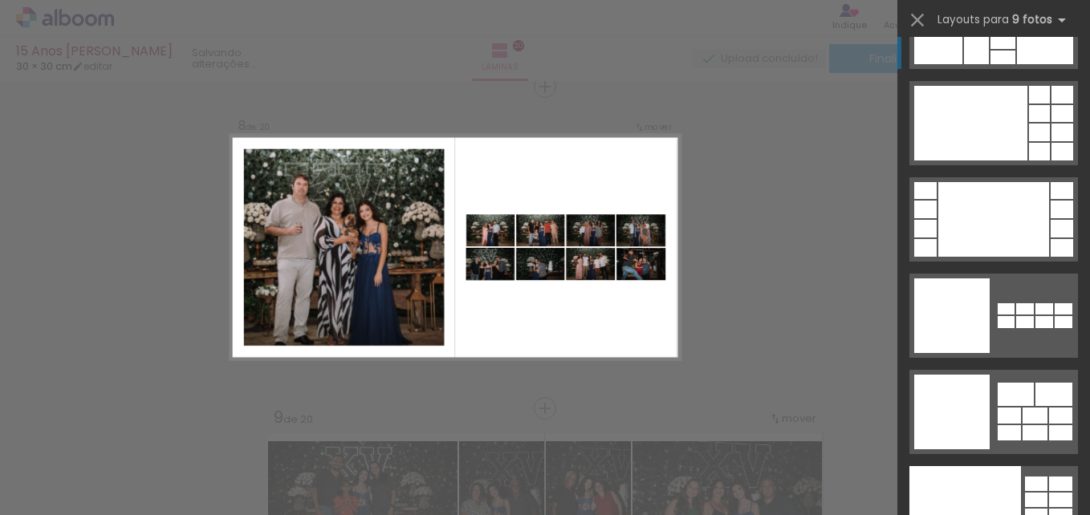
scroll to position [4145, 0]
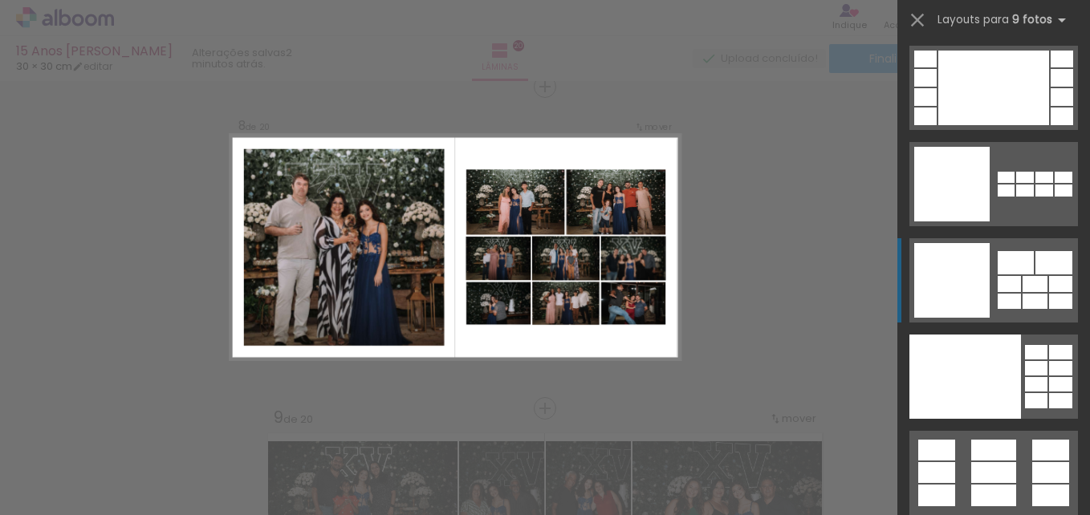
click at [1039, 279] on div at bounding box center [1035, 284] width 25 height 16
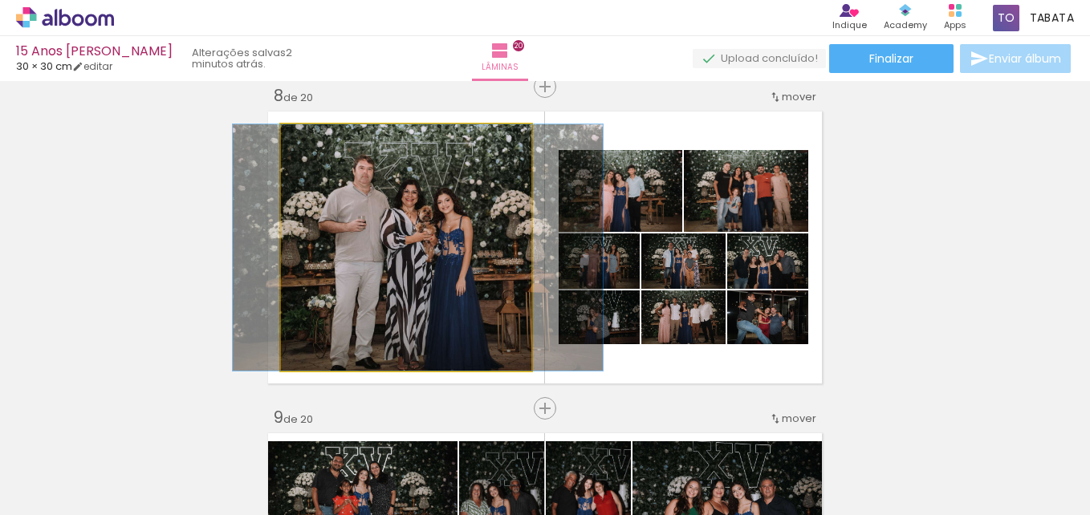
drag, startPoint x: 464, startPoint y: 252, endPoint x: 676, endPoint y: 319, distance: 222.4
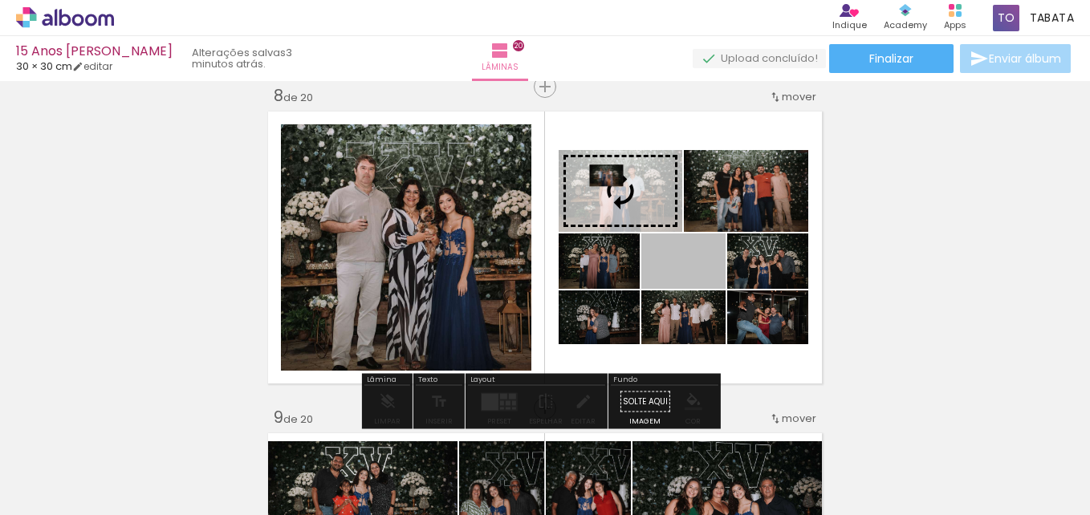
drag, startPoint x: 640, startPoint y: 272, endPoint x: 603, endPoint y: 182, distance: 97.5
click at [0, 0] on slot at bounding box center [0, 0] width 0 height 0
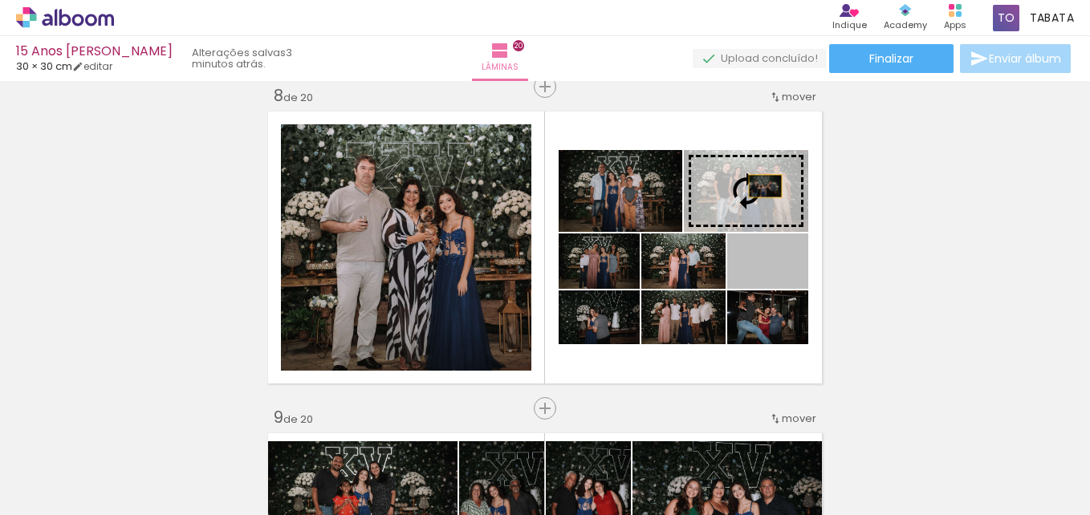
drag, startPoint x: 793, startPoint y: 275, endPoint x: 783, endPoint y: 197, distance: 78.5
click at [0, 0] on slot at bounding box center [0, 0] width 0 height 0
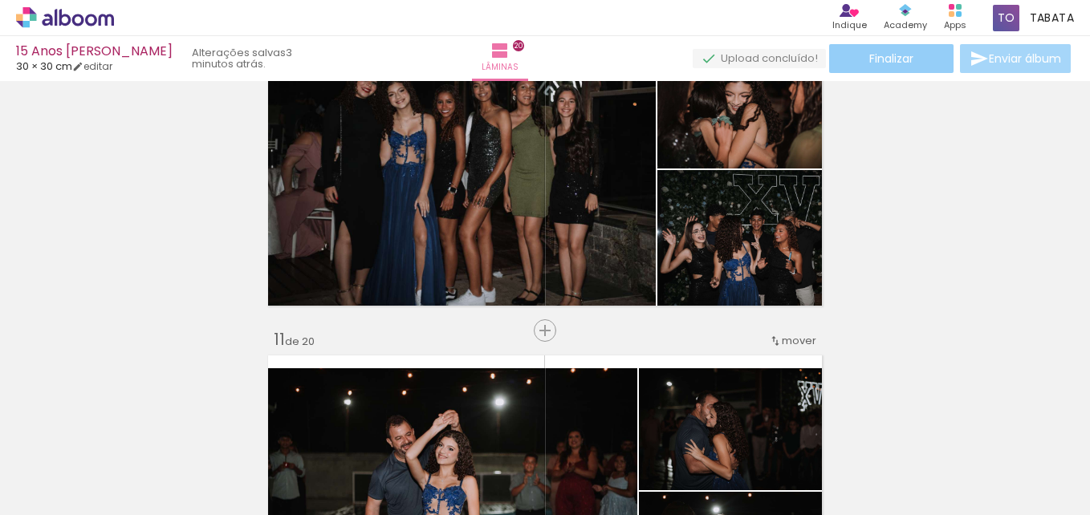
scroll to position [2996, 0]
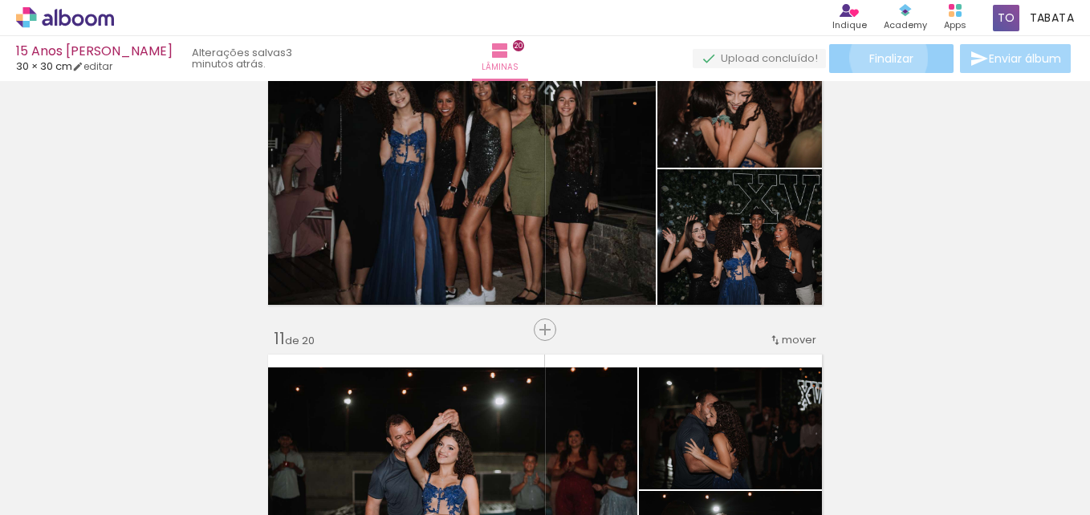
click at [883, 58] on span "Finalizar" at bounding box center [891, 58] width 44 height 11
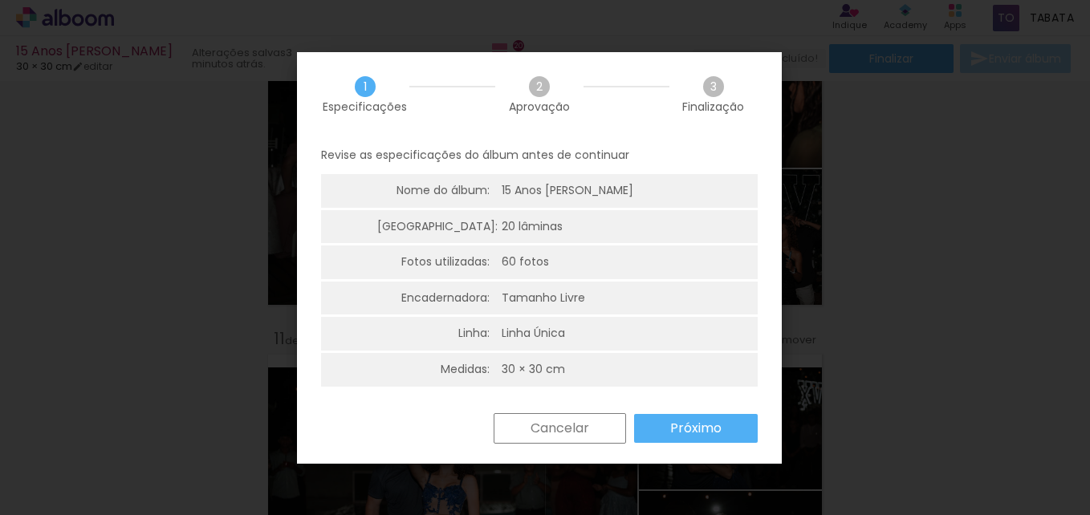
drag, startPoint x: 706, startPoint y: 433, endPoint x: 717, endPoint y: 416, distance: 19.8
click at [0, 0] on slot "Próximo" at bounding box center [0, 0] width 0 height 0
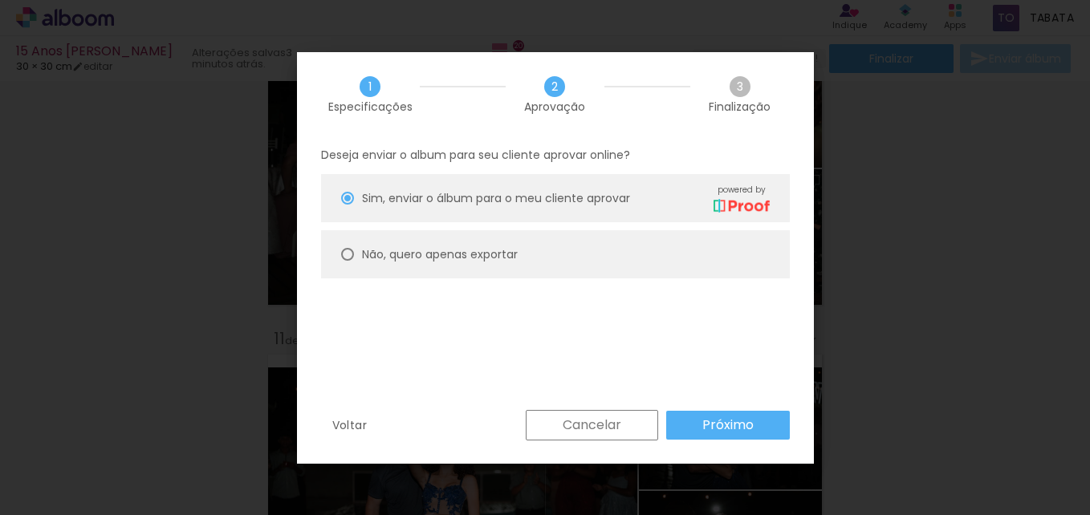
drag, startPoint x: 500, startPoint y: 253, endPoint x: 549, endPoint y: 293, distance: 63.3
click at [0, 0] on slot "Não, quero apenas exportar" at bounding box center [0, 0] width 0 height 0
type paper-radio-button "on"
click at [0, 0] on slot "Próximo" at bounding box center [0, 0] width 0 height 0
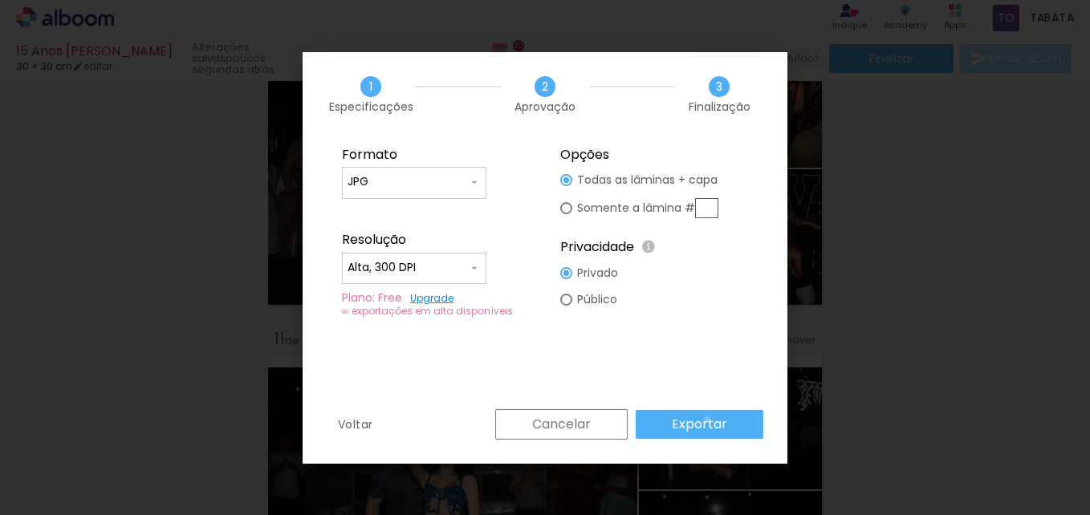
click at [0, 0] on slot "Exportar" at bounding box center [0, 0] width 0 height 0
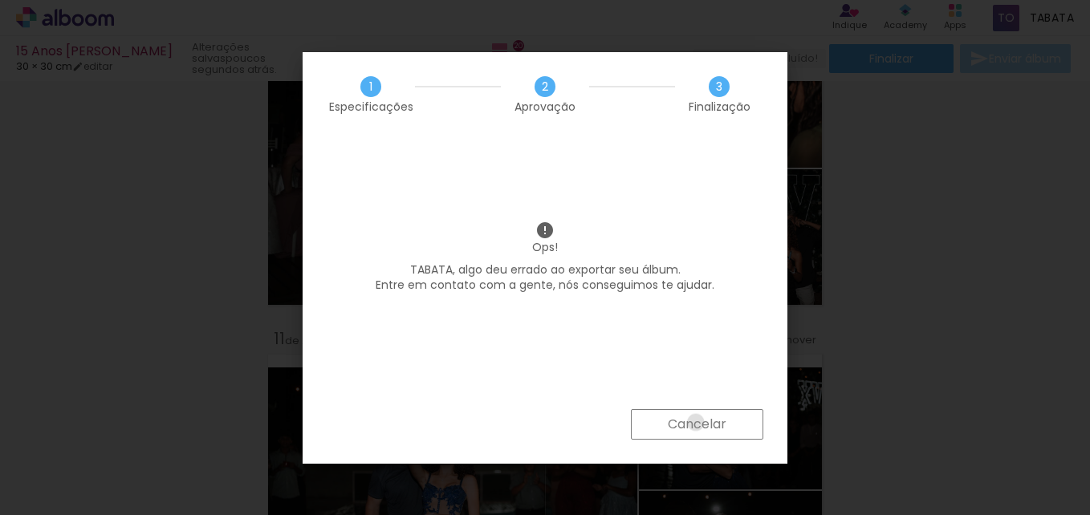
drag, startPoint x: 695, startPoint y: 421, endPoint x: 697, endPoint y: 406, distance: 15.4
click at [0, 0] on slot "Cancelar" at bounding box center [0, 0] width 0 height 0
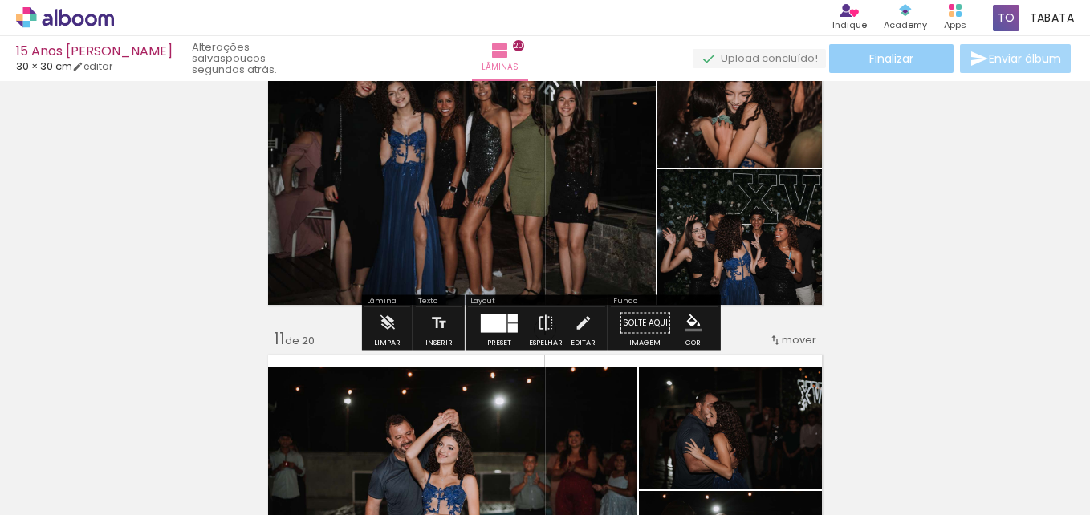
click at [906, 56] on span "Finalizar" at bounding box center [891, 58] width 44 height 11
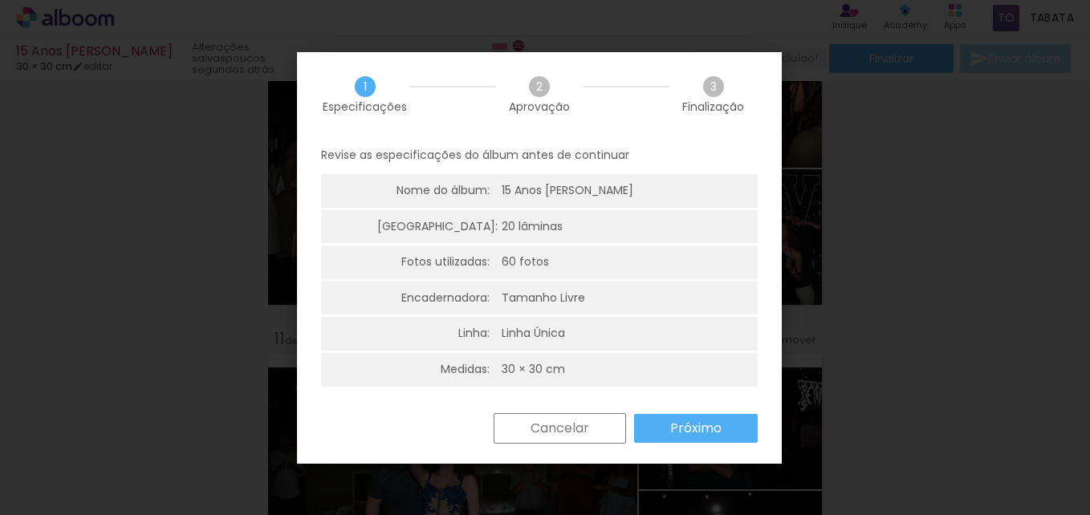
click at [728, 422] on paper-button "Próximo" at bounding box center [696, 428] width 124 height 29
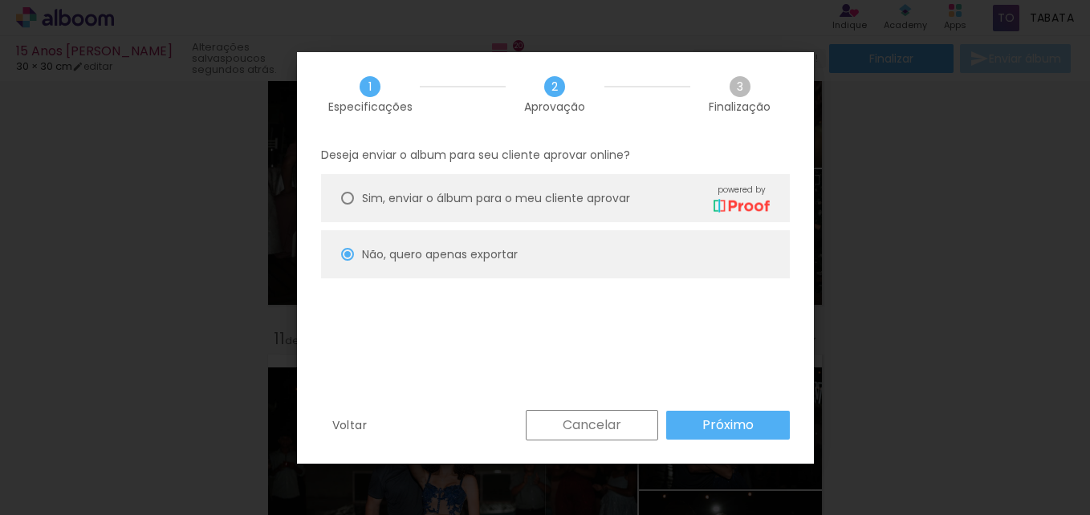
click at [0, 0] on slot "Próximo" at bounding box center [0, 0] width 0 height 0
type input "Alta, 300 DPI"
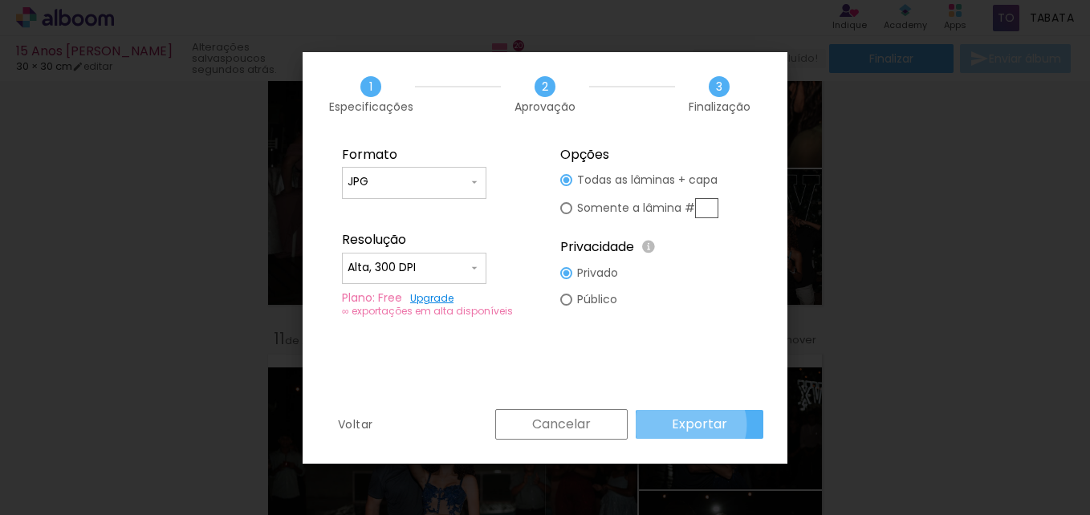
click at [0, 0] on slot "Exportar" at bounding box center [0, 0] width 0 height 0
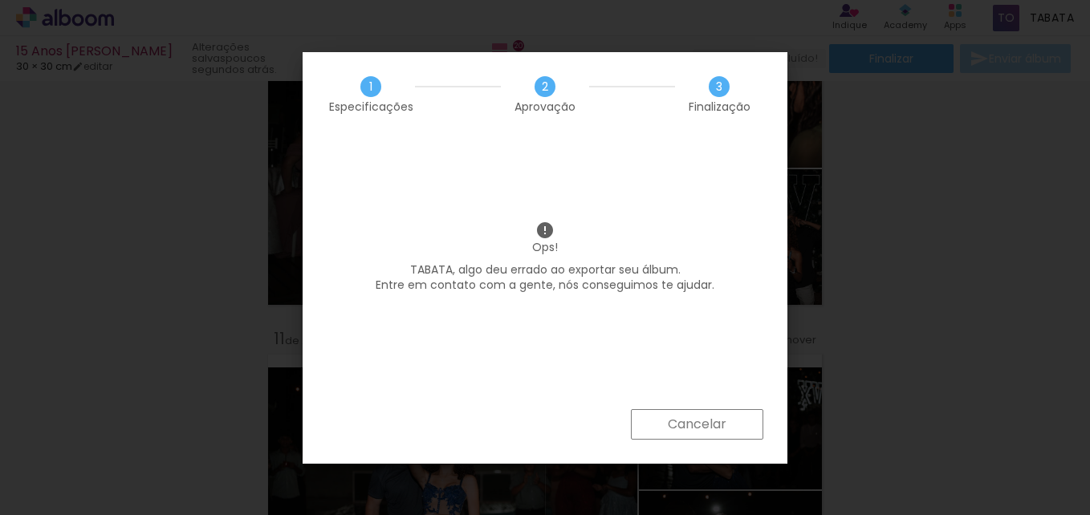
scroll to position [4145, 0]
click at [0, 0] on slot "Cancelar" at bounding box center [0, 0] width 0 height 0
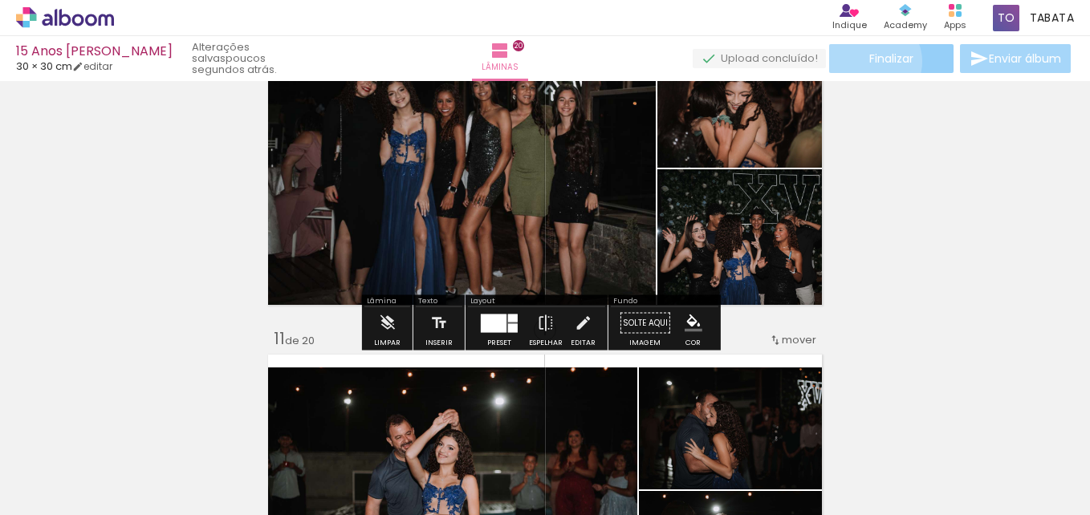
click at [869, 61] on span "Finalizar" at bounding box center [891, 58] width 44 height 11
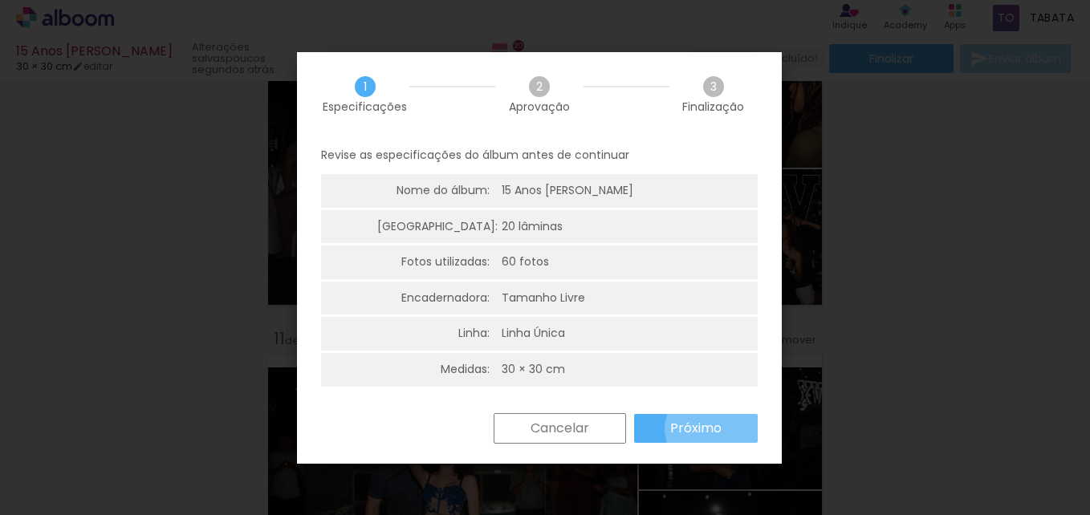
drag, startPoint x: 717, startPoint y: 429, endPoint x: 806, endPoint y: 395, distance: 95.3
click at [0, 0] on slot "Próximo" at bounding box center [0, 0] width 0 height 0
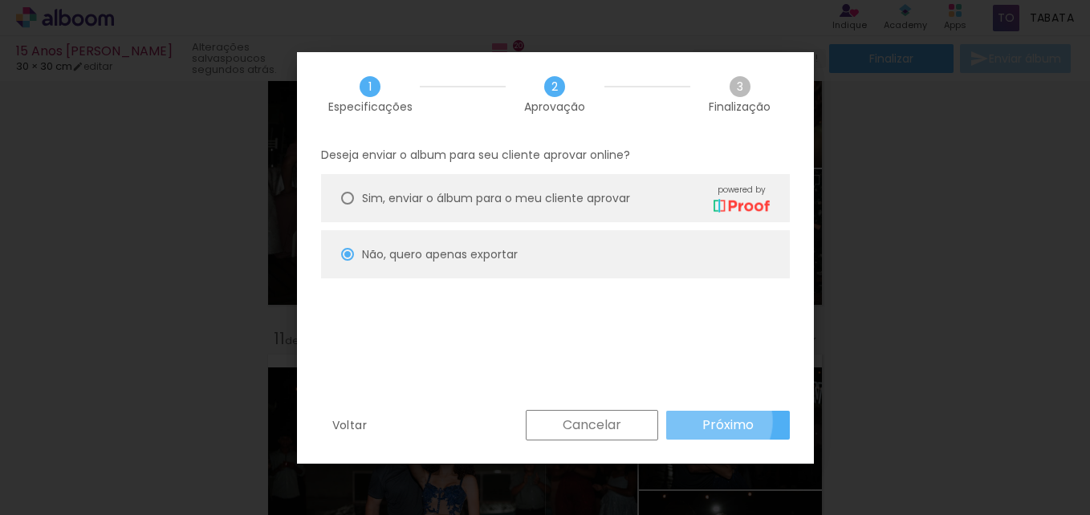
click at [0, 0] on slot "Próximo" at bounding box center [0, 0] width 0 height 0
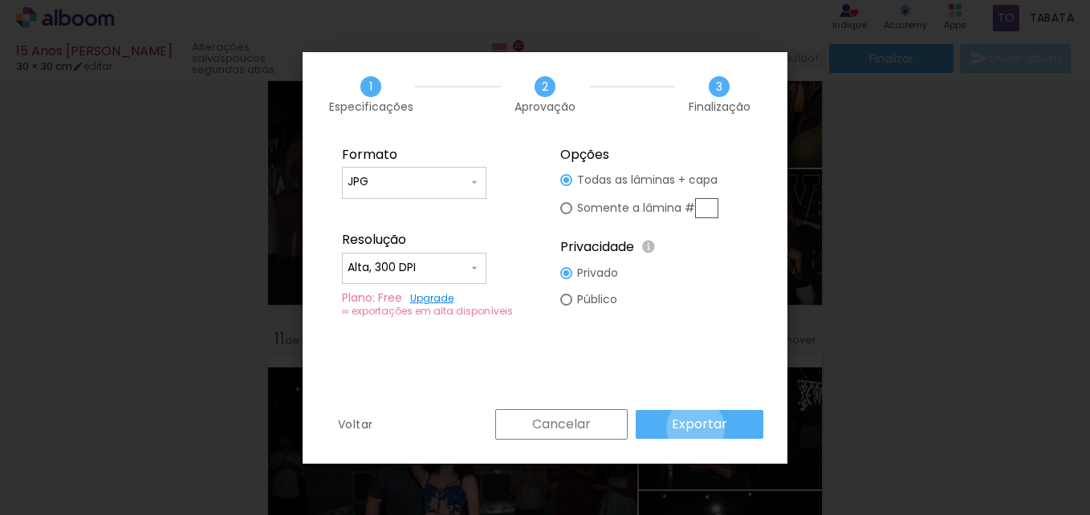
click at [0, 0] on slot "Exportar" at bounding box center [0, 0] width 0 height 0
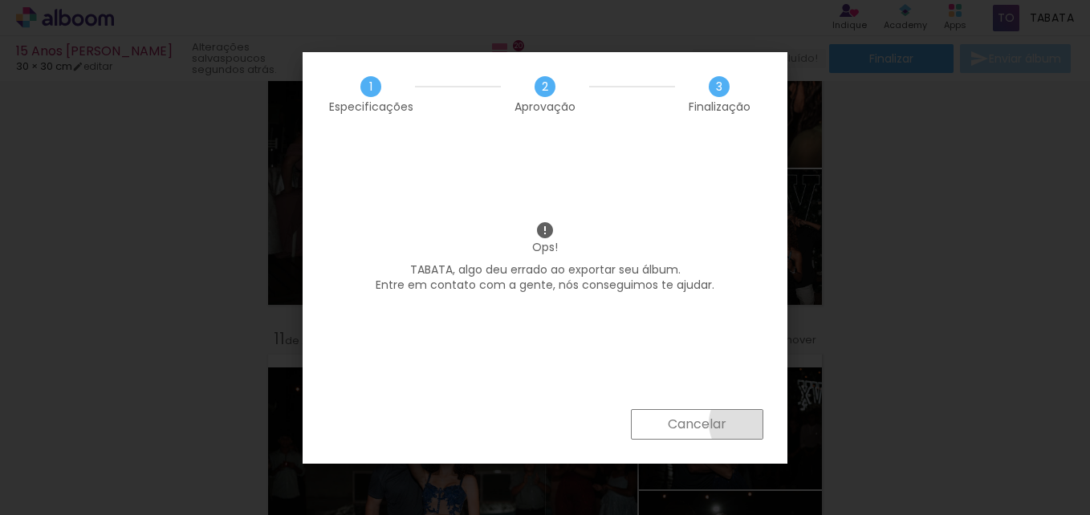
click at [750, 424] on paper-button "Cancelar" at bounding box center [697, 424] width 132 height 30
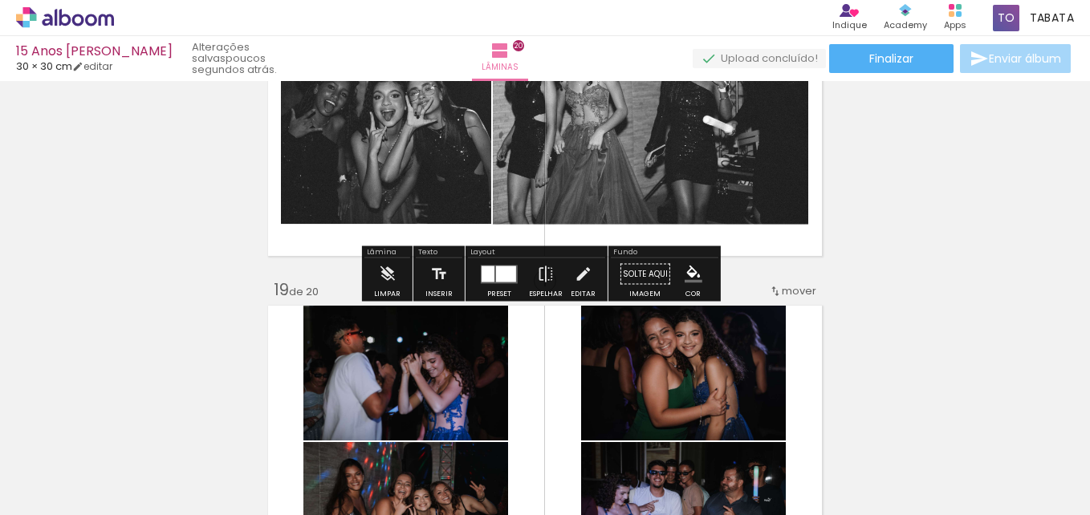
scroll to position [5364, 0]
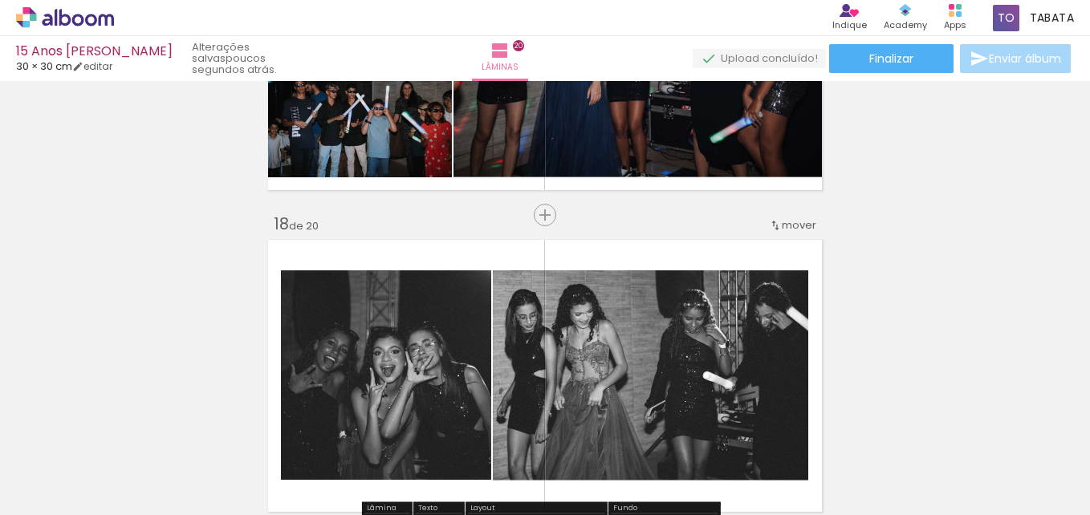
drag, startPoint x: 922, startPoint y: 187, endPoint x: 963, endPoint y: 135, distance: 66.3
click at [989, 61] on span "Enviar álbum" at bounding box center [1025, 58] width 72 height 11
click at [762, 59] on quentale-upload-monitor at bounding box center [759, 59] width 133 height 20
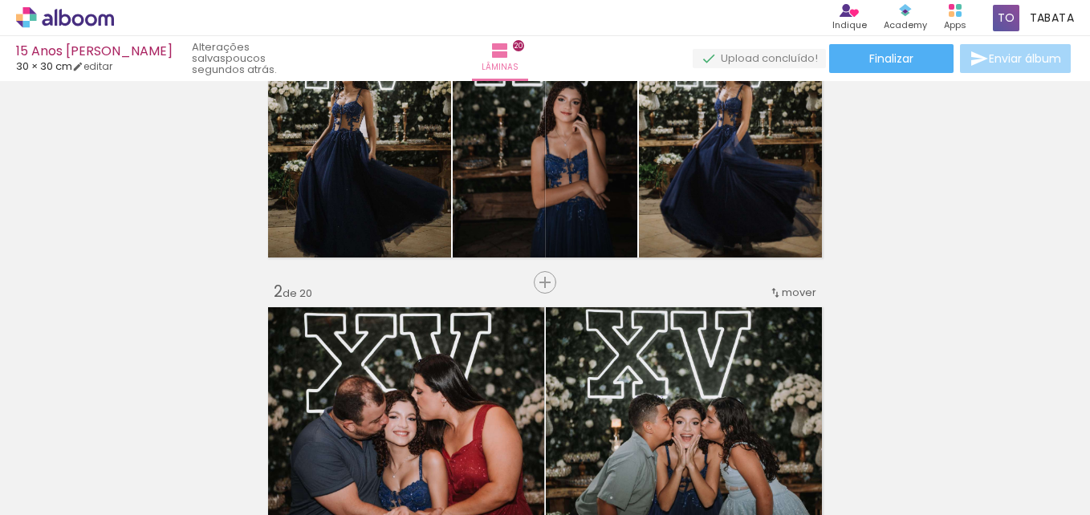
scroll to position [0, 0]
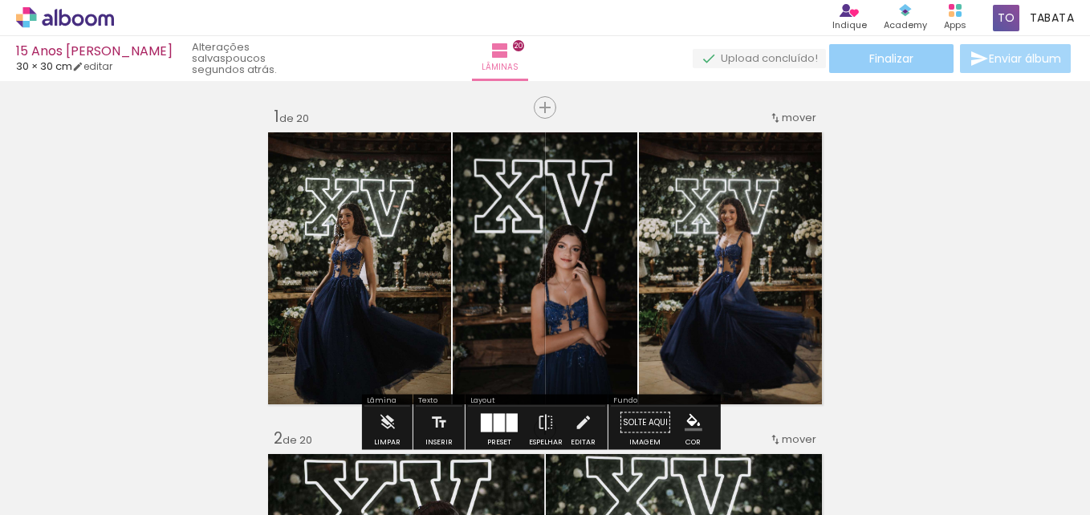
click at [884, 63] on span "Finalizar" at bounding box center [891, 58] width 44 height 11
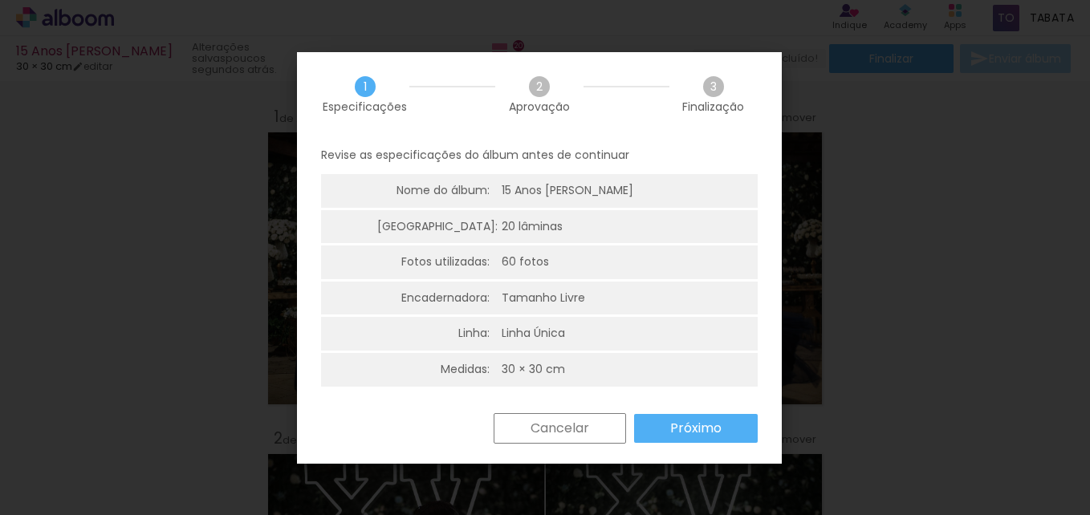
click at [0, 0] on slot "Próximo" at bounding box center [0, 0] width 0 height 0
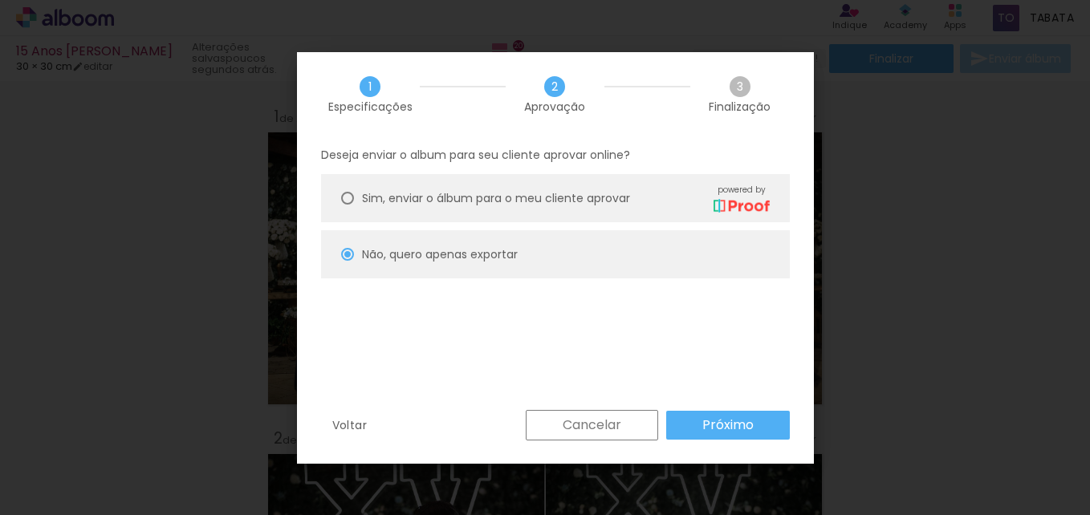
drag, startPoint x: 701, startPoint y: 430, endPoint x: 714, endPoint y: 412, distance: 22.0
click at [701, 432] on paper-button "Próximo" at bounding box center [728, 425] width 124 height 29
type input "Alta, 300 DPI"
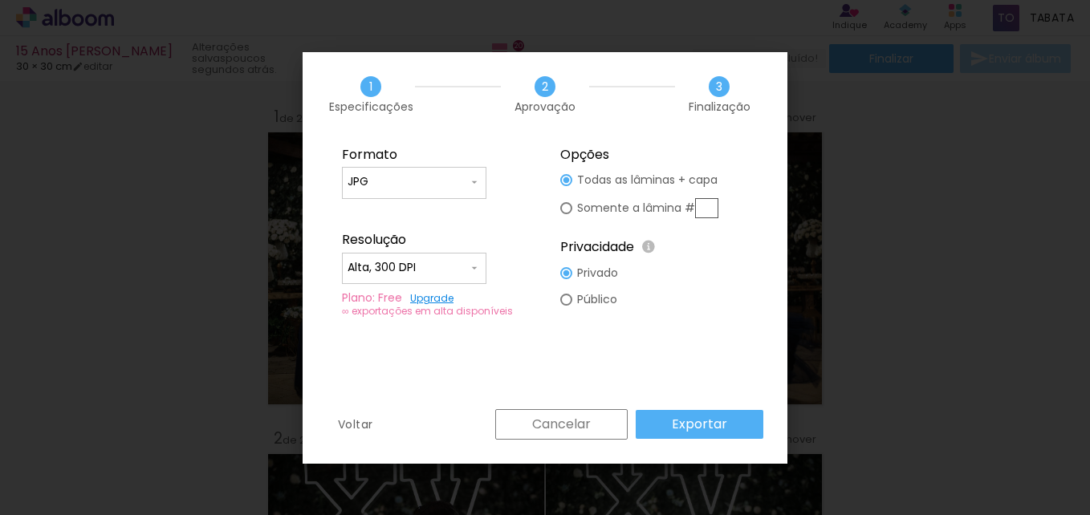
click at [0, 0] on slot "Exportar" at bounding box center [0, 0] width 0 height 0
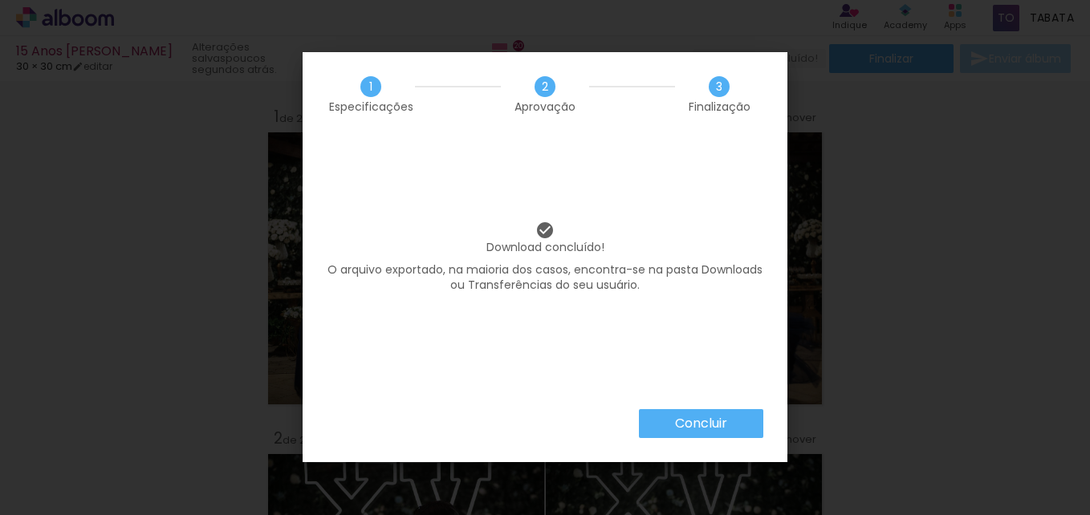
scroll to position [4145, 0]
drag, startPoint x: 665, startPoint y: 413, endPoint x: 642, endPoint y: 371, distance: 48.1
click at [661, 402] on div "1 Especificações 2 Aprovação 3 Finalização Download concluído! O arquivo export…" at bounding box center [545, 257] width 485 height 410
